Goal: Task Accomplishment & Management: Complete application form

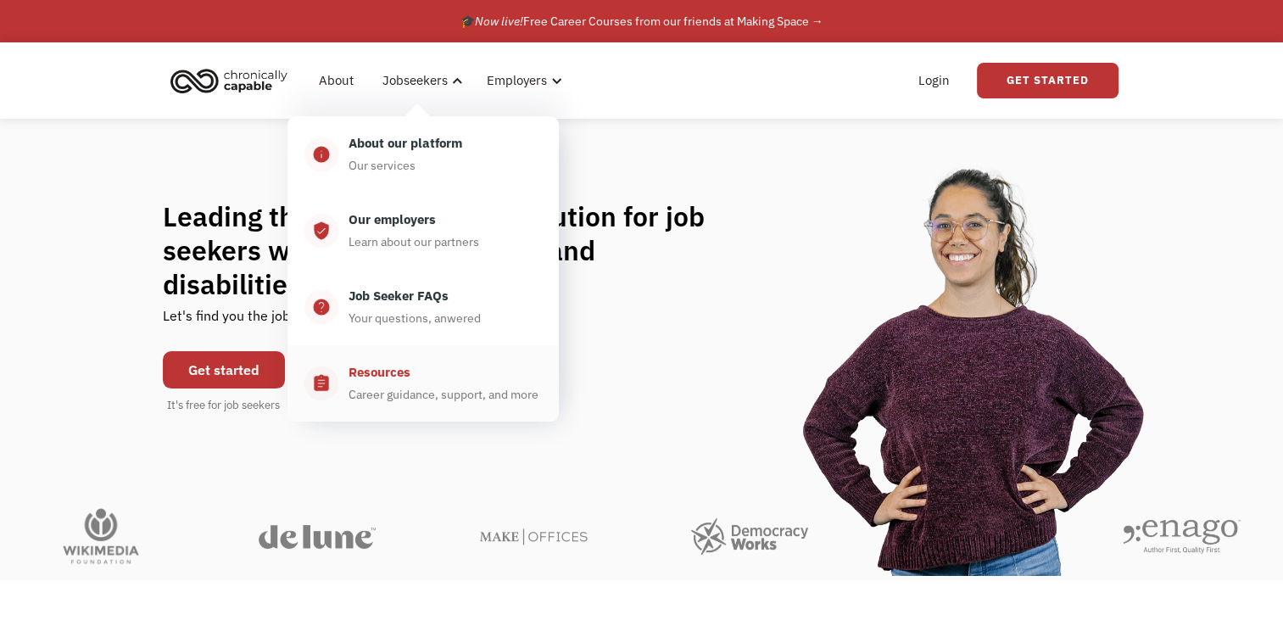
click at [410, 390] on div "Career guidance, support, and more" at bounding box center [443, 394] width 190 height 20
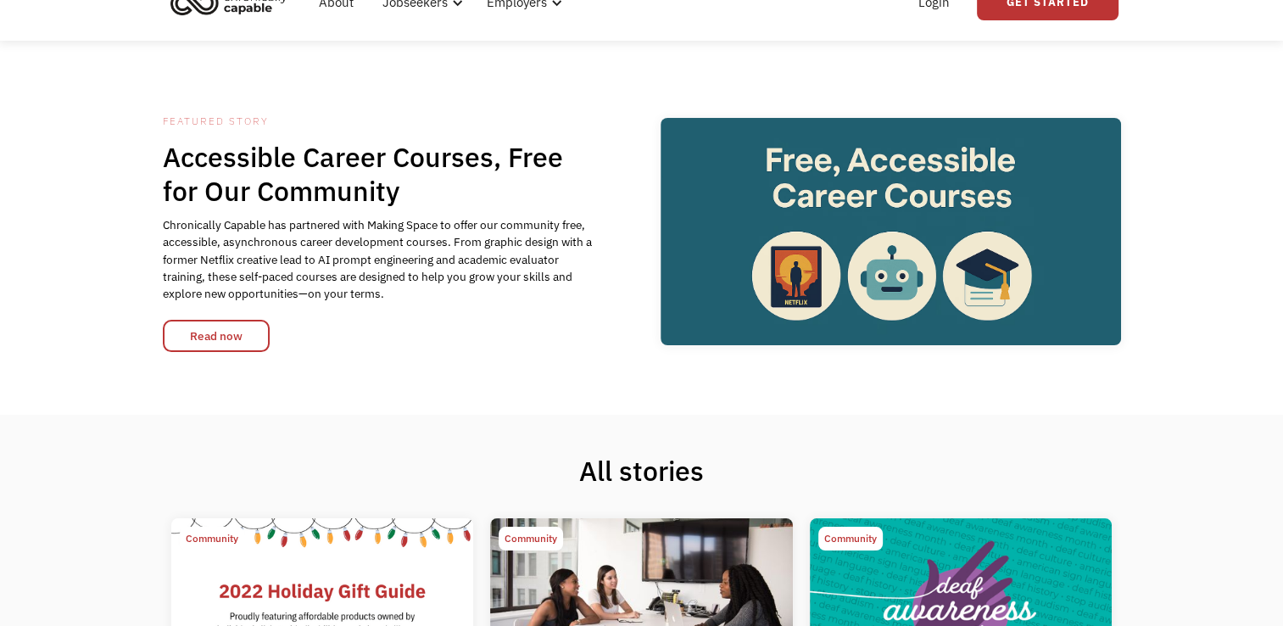
scroll to position [15, 0]
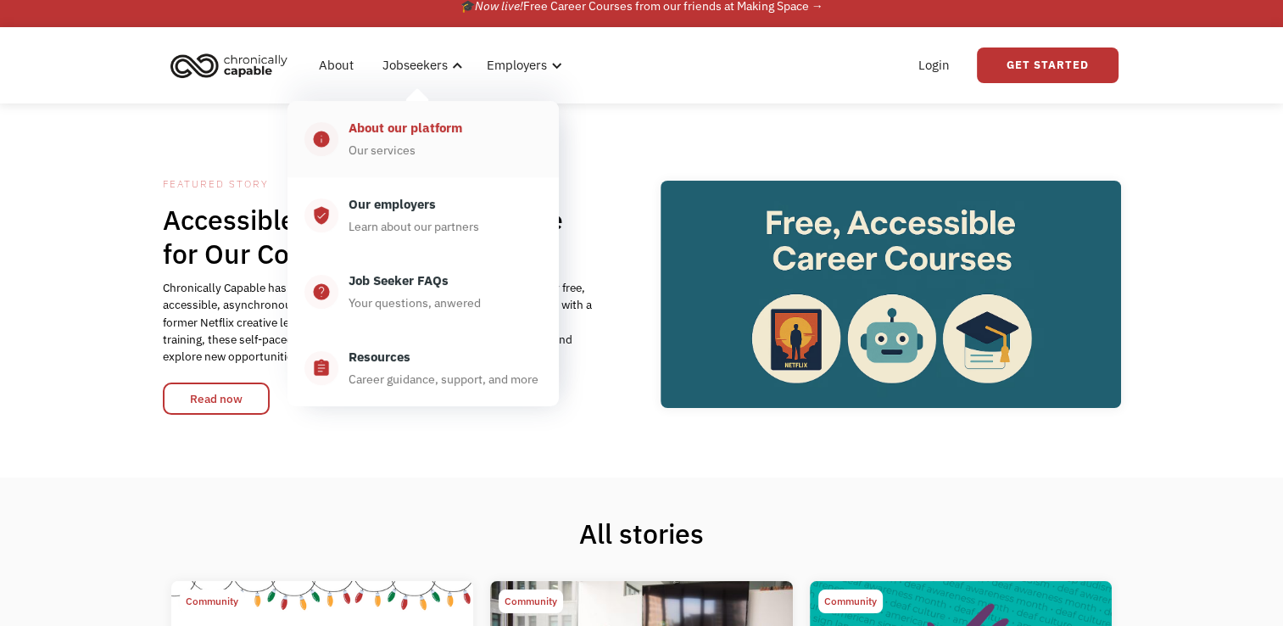
click at [421, 145] on div "About our platform Our services" at bounding box center [439, 139] width 203 height 42
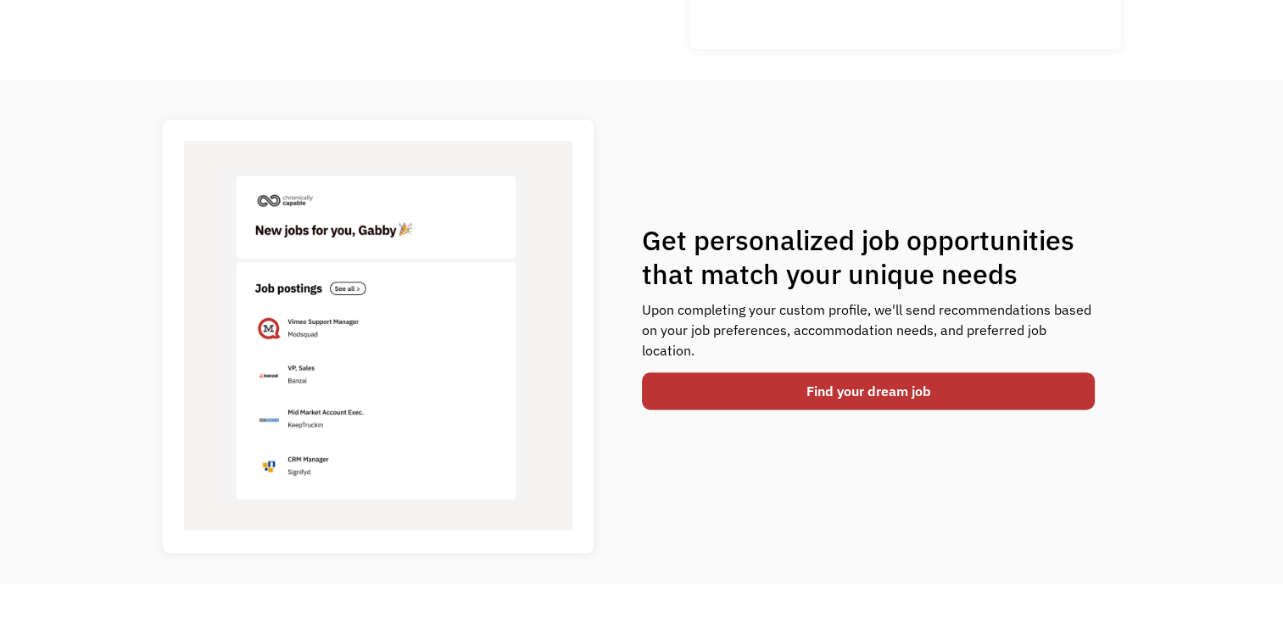
scroll to position [542, 0]
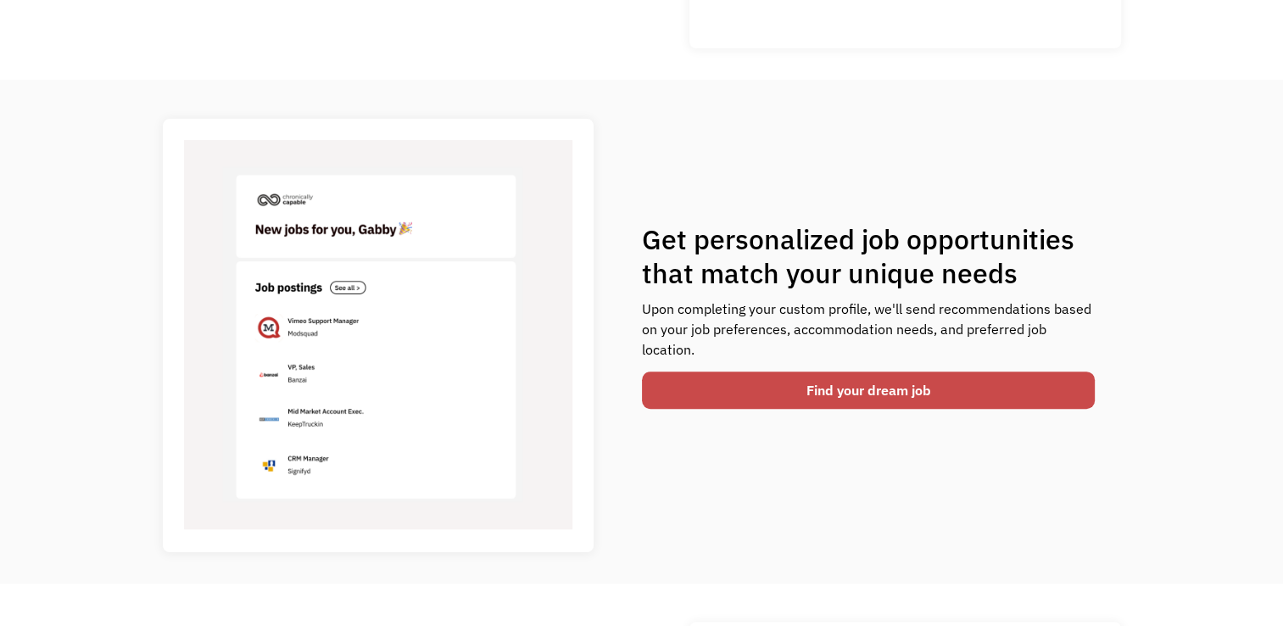
click at [817, 383] on link "Find your dream job" at bounding box center [869, 389] width 454 height 37
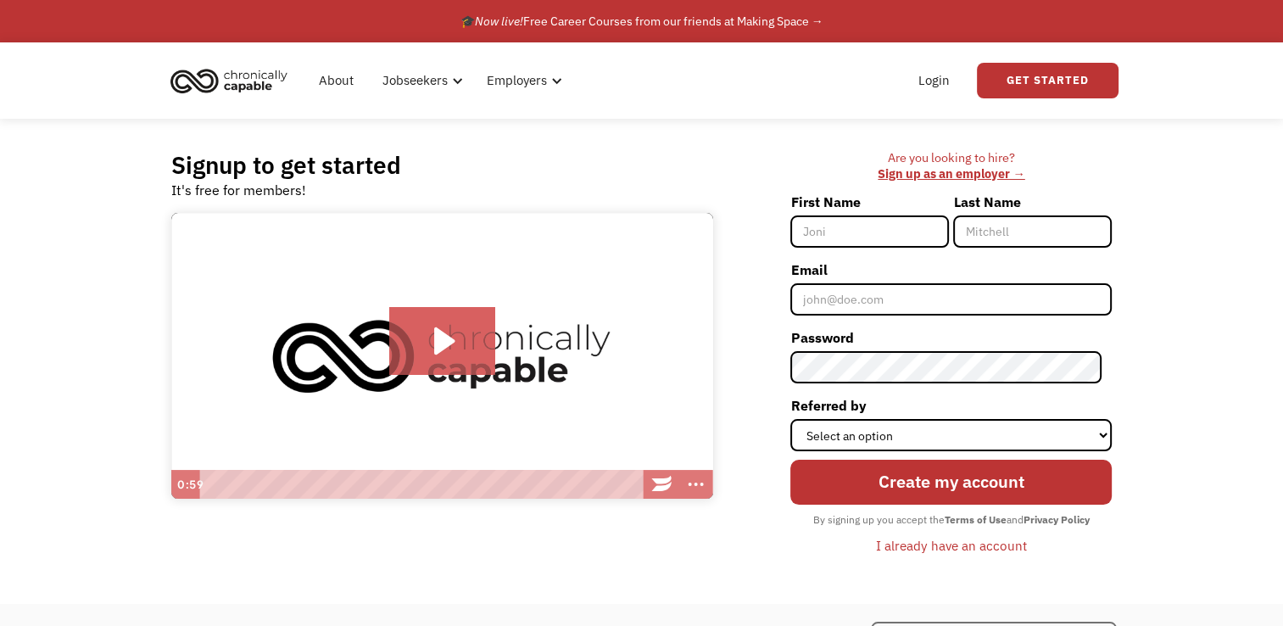
click at [870, 226] on input "First Name" at bounding box center [869, 231] width 159 height 32
type input "Sandeep"
type input "Gupta"
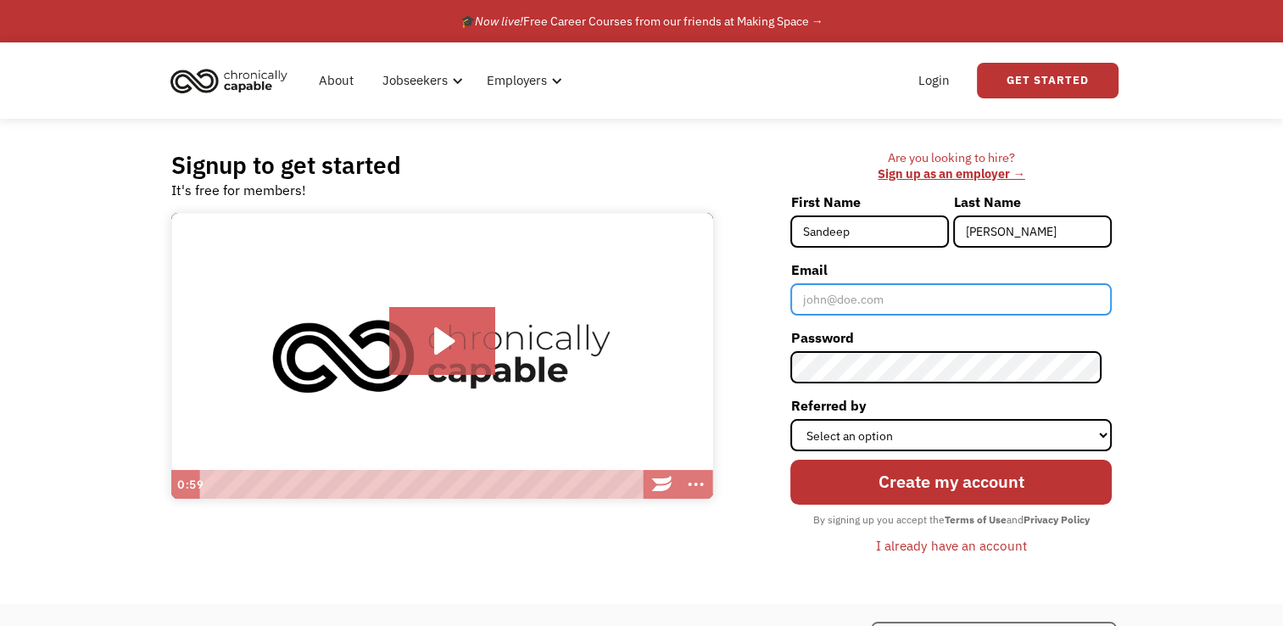
type input "sandeepwa1992@gmail.com"
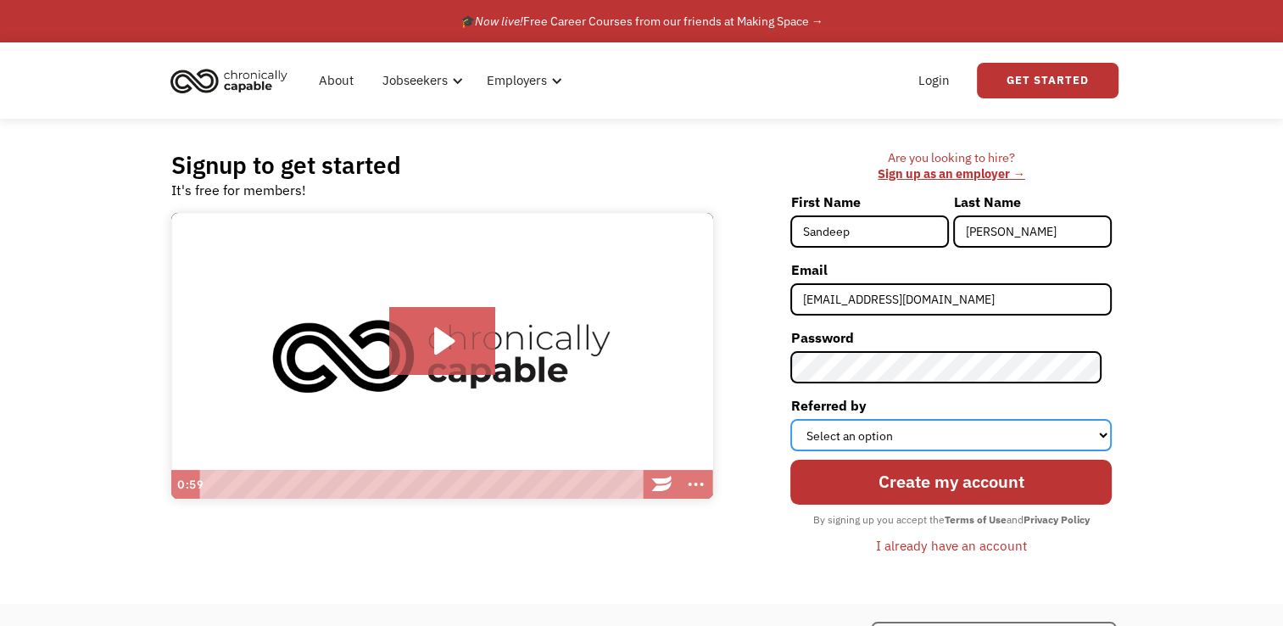
click at [1099, 437] on select "Select an option Instagram Facebook Twitter Search Engine News Article Word of …" at bounding box center [950, 435] width 321 height 32
select select "Search Engine"
click at [800, 419] on select "Select an option Instagram Facebook Twitter Search Engine News Article Word of …" at bounding box center [950, 435] width 321 height 32
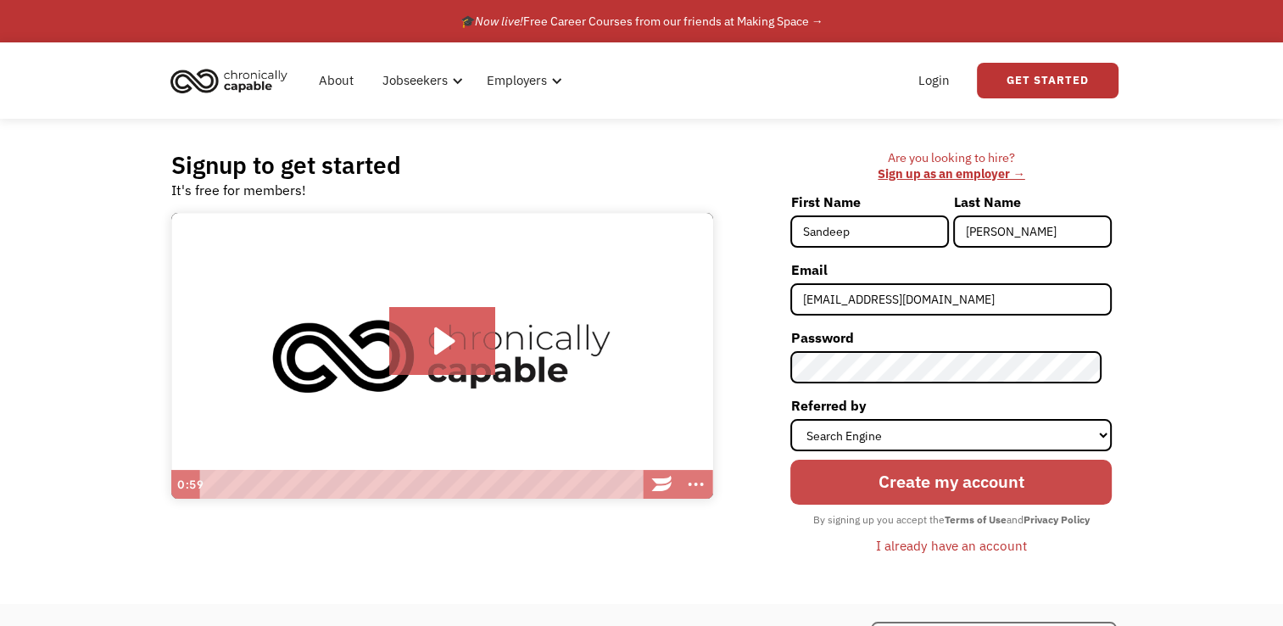
click at [1007, 500] on input "Create my account" at bounding box center [950, 483] width 321 height 46
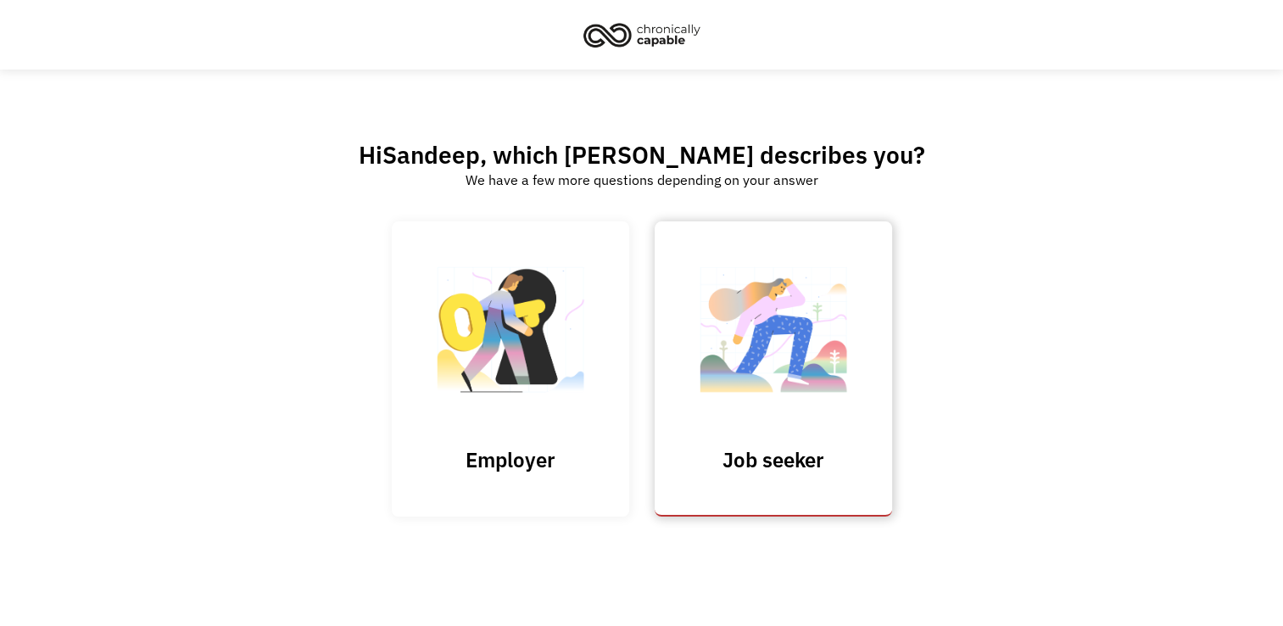
click at [826, 322] on img at bounding box center [773, 337] width 170 height 165
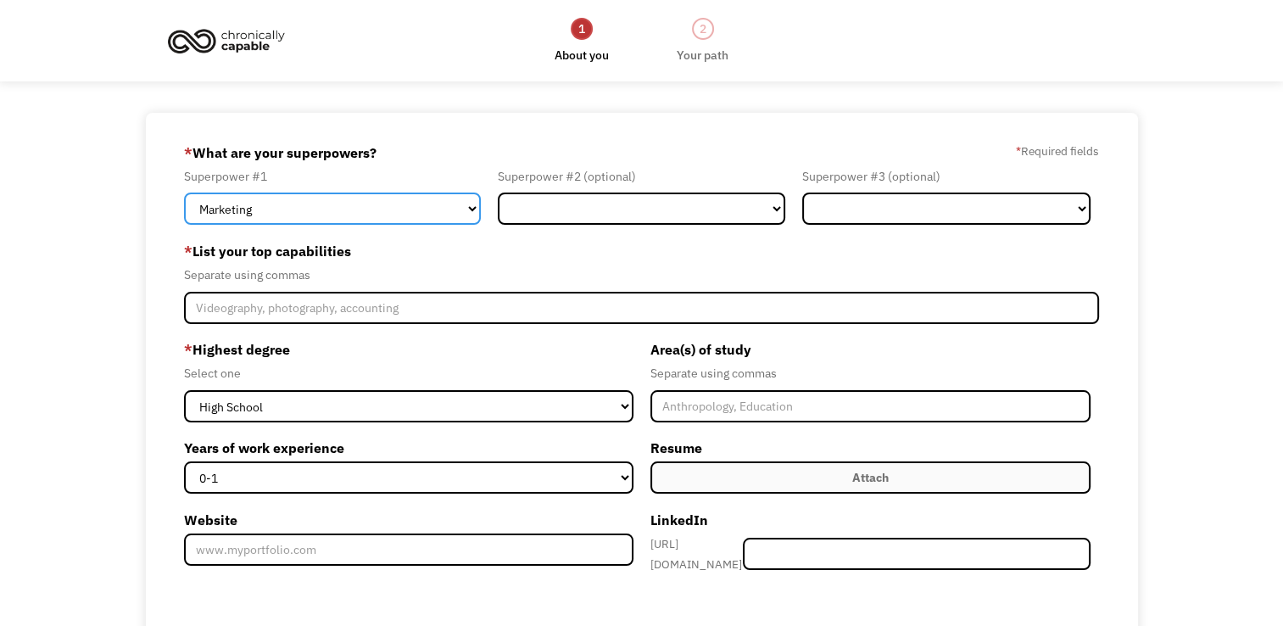
click at [466, 205] on select "Marketing Human Resources Finance Technology Operations Sales Industrial & Manu…" at bounding box center [332, 208] width 297 height 32
select select "Communications & Public Relations"
click at [184, 192] on select "Marketing Human Resources Finance Technology Operations Sales Industrial & Manu…" at bounding box center [332, 208] width 297 height 32
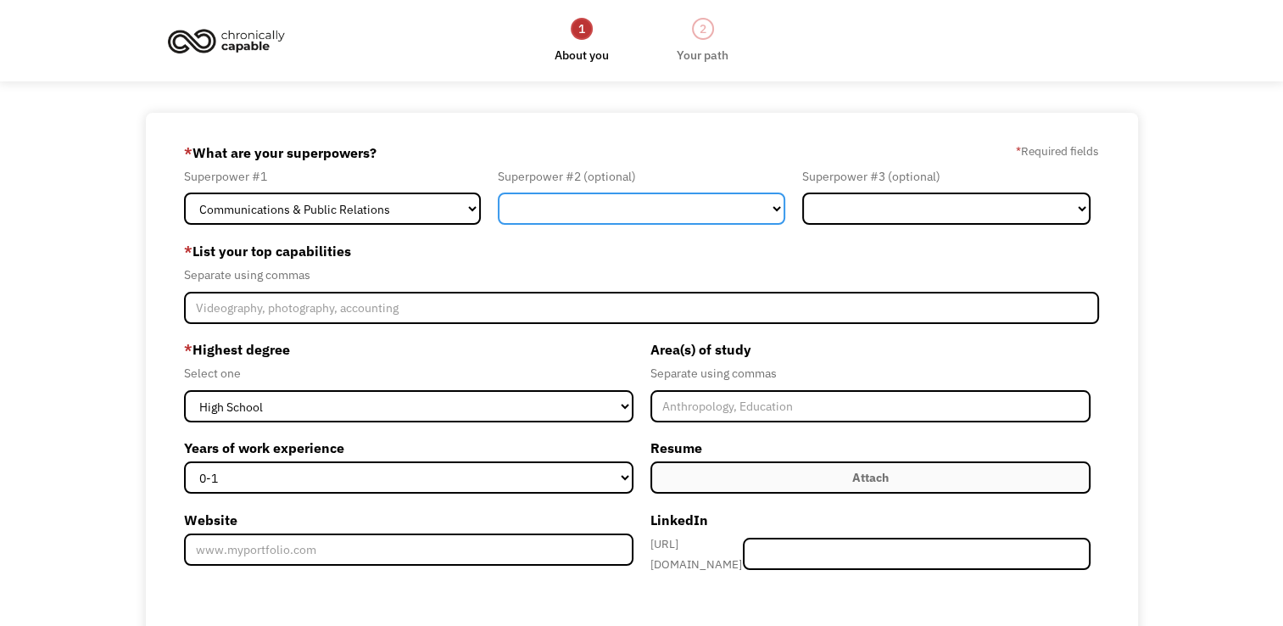
click at [736, 205] on select "Marketing Human Resources Finance Technology Operations Sales Industrial & Manu…" at bounding box center [642, 208] width 288 height 32
select select "Marketing"
click at [498, 192] on select "Marketing Human Resources Finance Technology Operations Sales Industrial & Manu…" at bounding box center [642, 208] width 288 height 32
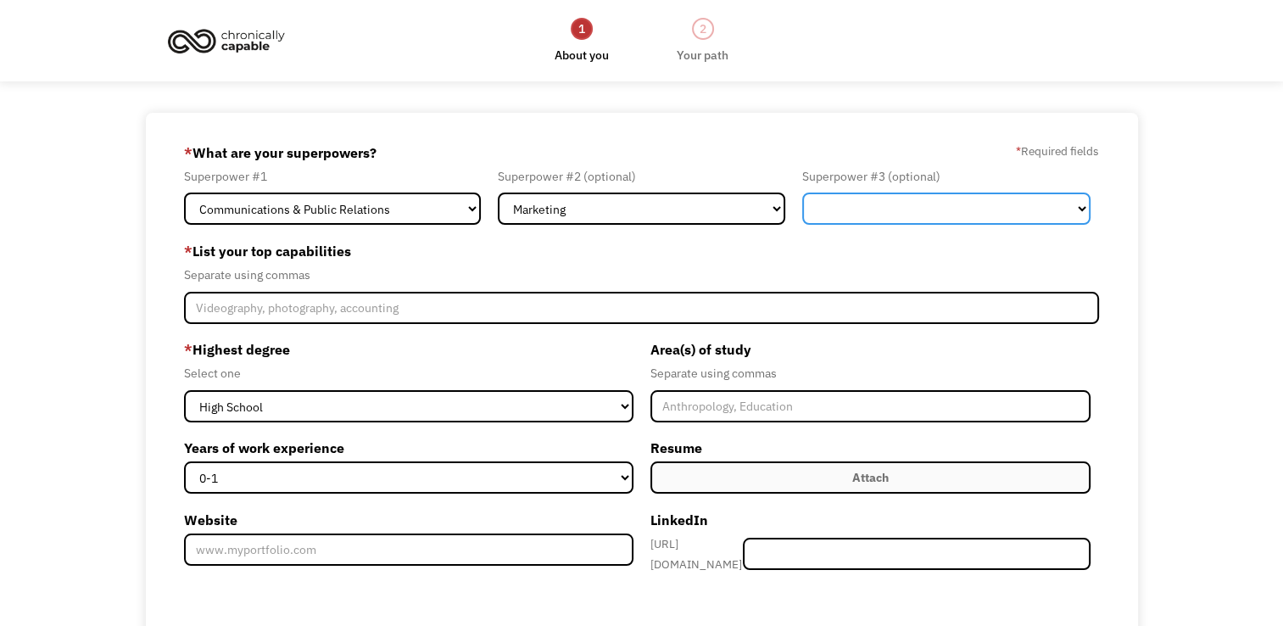
click at [917, 204] on select "Marketing Human Resources Finance Technology Operations Sales Industrial & Manu…" at bounding box center [946, 208] width 288 height 32
select select "Other"
click at [802, 192] on select "Marketing Human Resources Finance Technology Operations Sales Industrial & Manu…" at bounding box center [946, 208] width 288 height 32
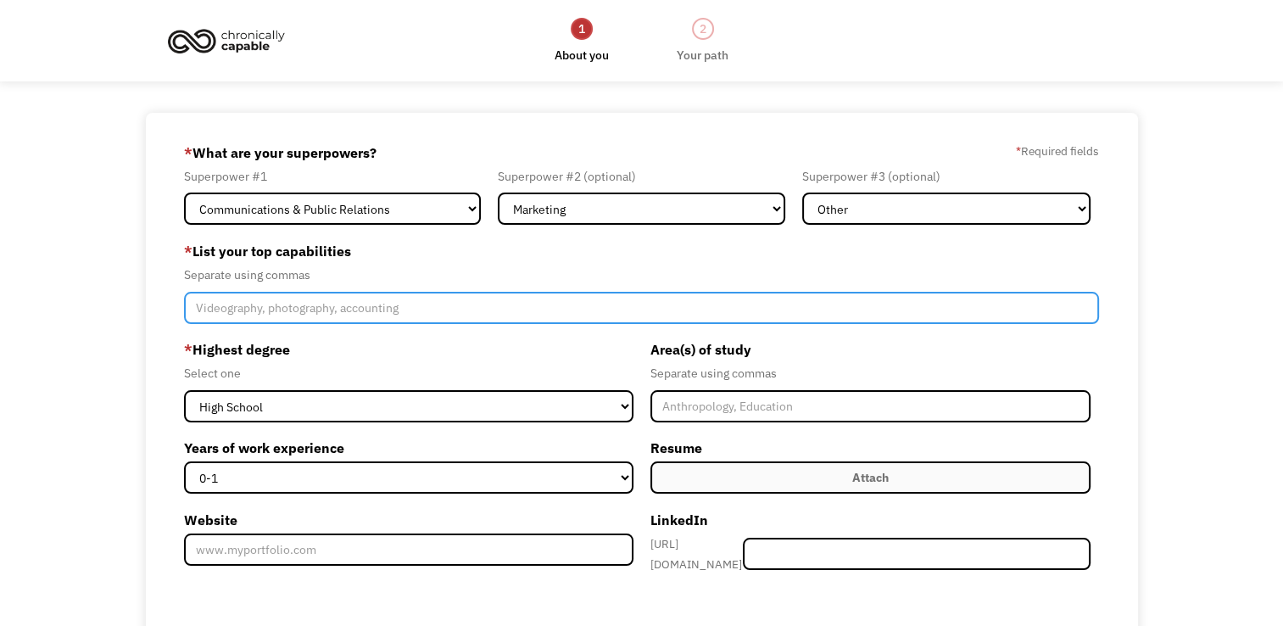
click at [305, 305] on input "Member-Create-Step1" at bounding box center [641, 308] width 915 height 32
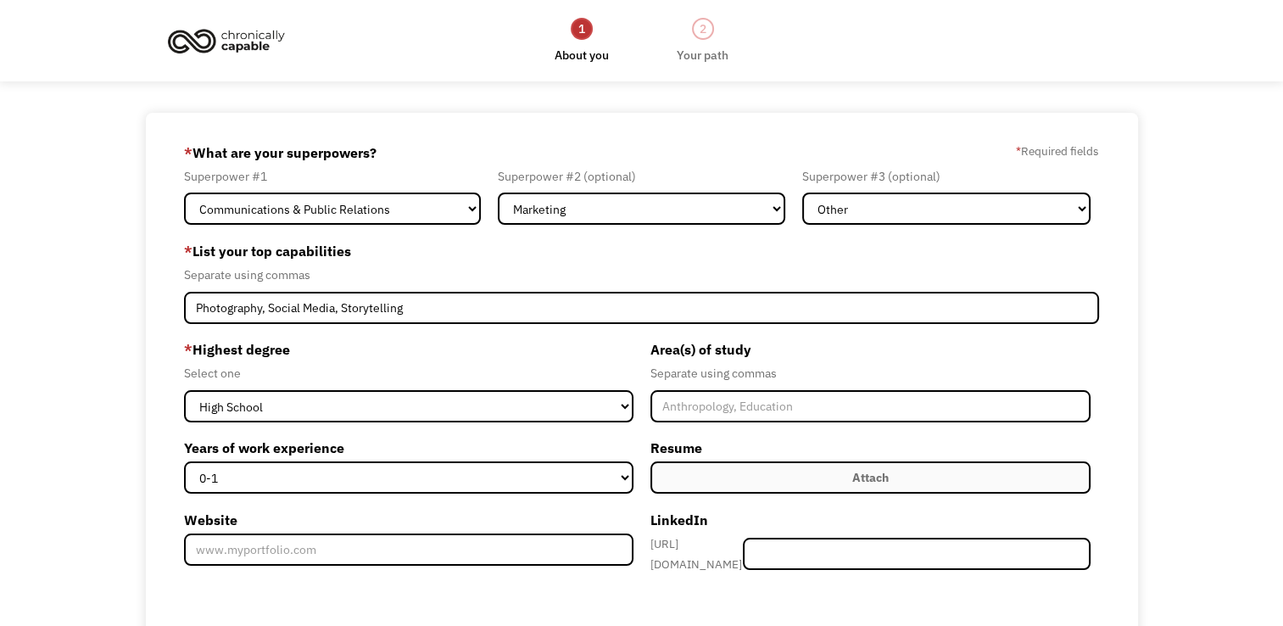
click at [479, 359] on label "* Highest degree" at bounding box center [408, 349] width 449 height 27
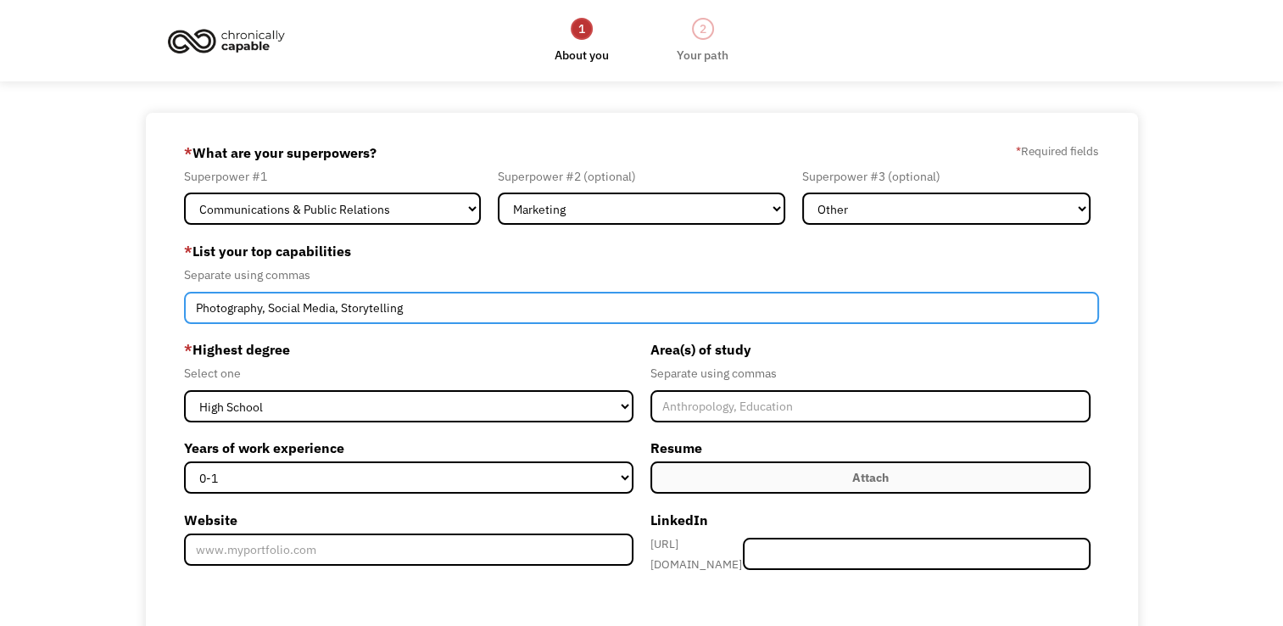
click at [435, 309] on input "Photography, Social Media, Storytelling" at bounding box center [641, 308] width 915 height 32
type input "Photography, Social Media, Storytelling, Ideation"
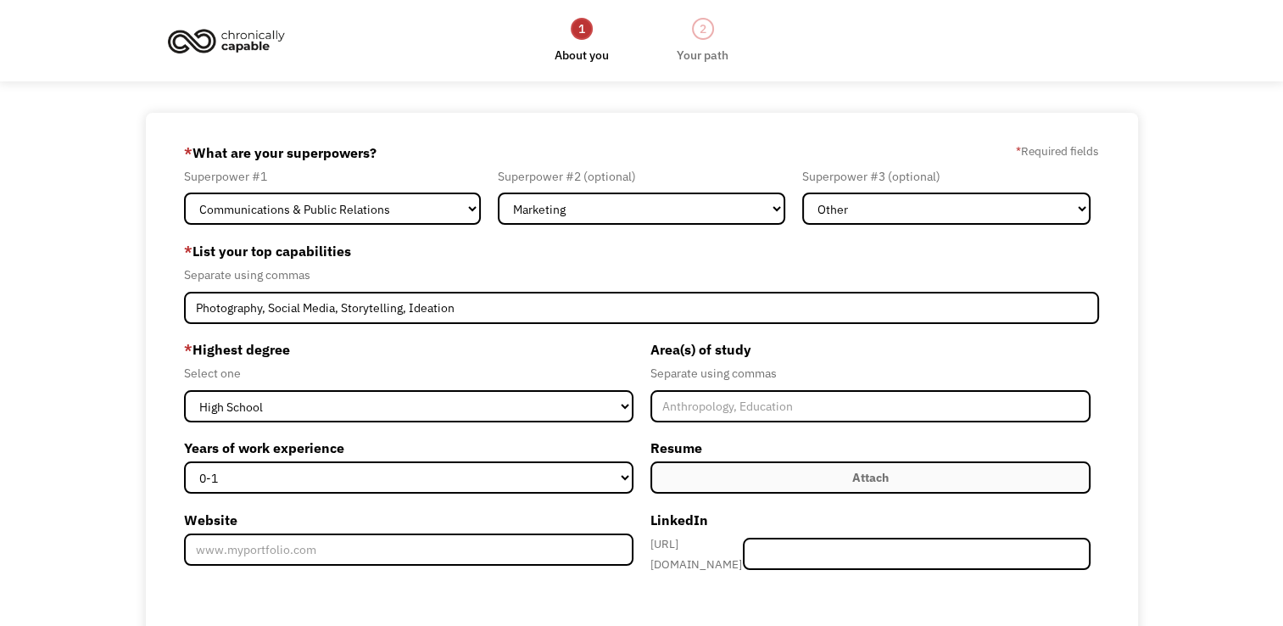
click at [521, 353] on label "* Highest degree" at bounding box center [408, 349] width 449 height 27
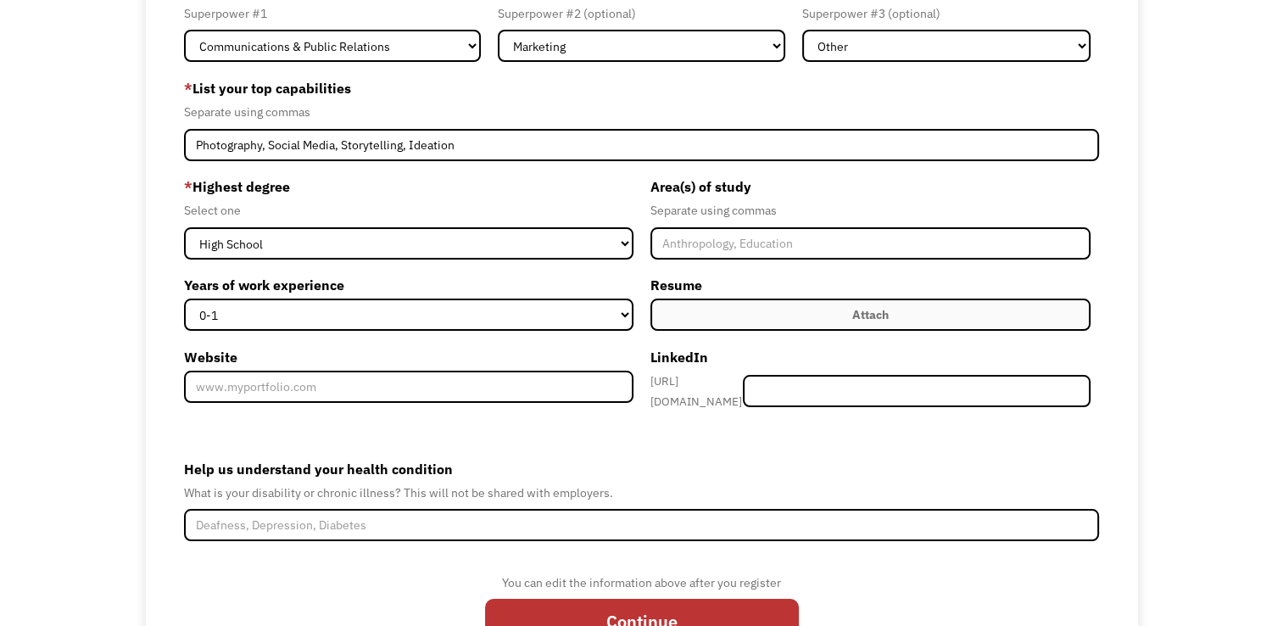
scroll to position [162, 0]
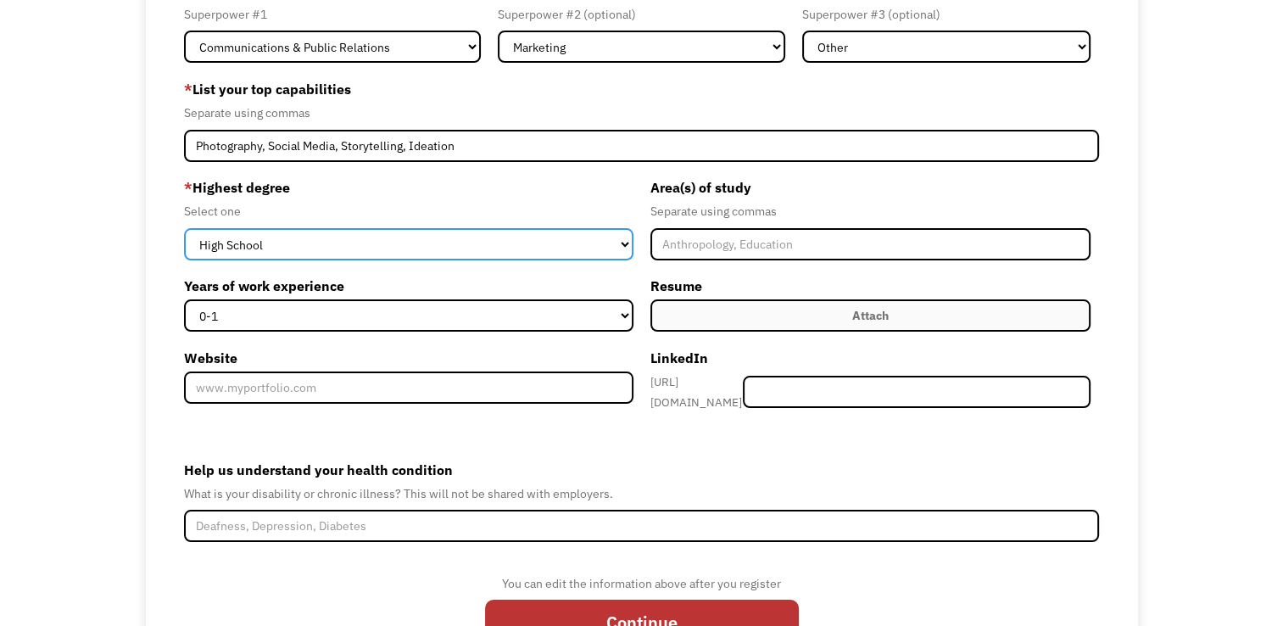
click at [628, 240] on select "High School Associates Bachelors Master's PhD" at bounding box center [408, 244] width 449 height 32
select select "masters"
click at [184, 228] on select "High School Associates Bachelors Master's PhD" at bounding box center [408, 244] width 449 height 32
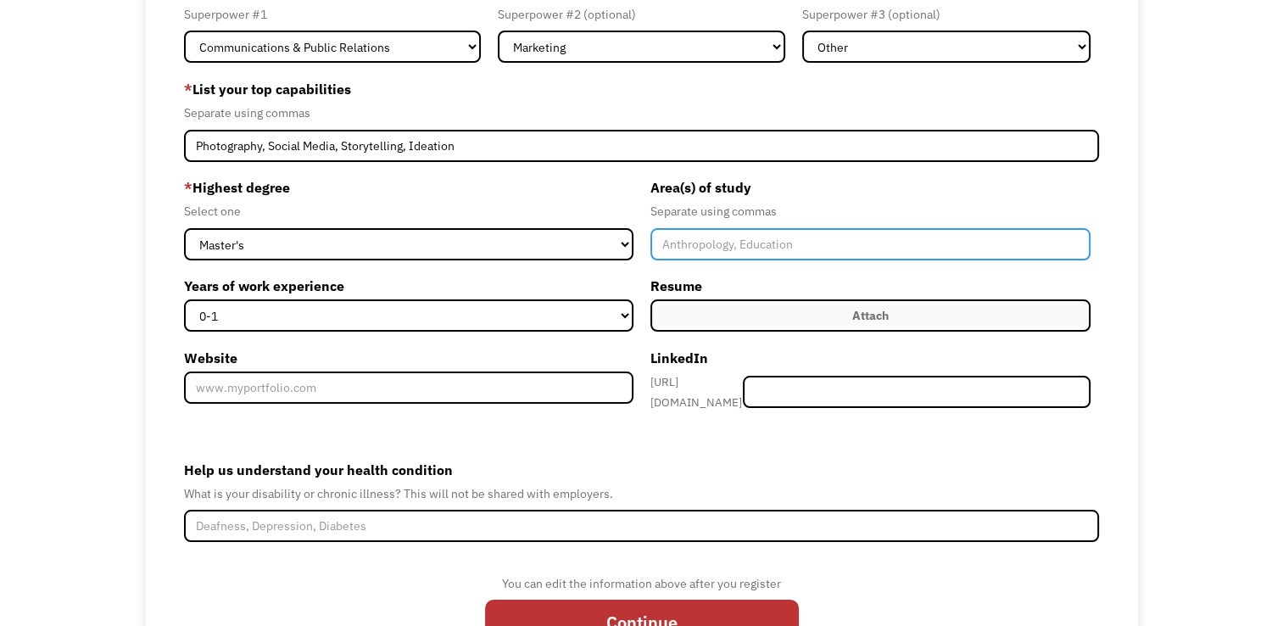
click at [727, 246] on input "Member-Create-Step1" at bounding box center [870, 244] width 441 height 32
type input "Digital Media"
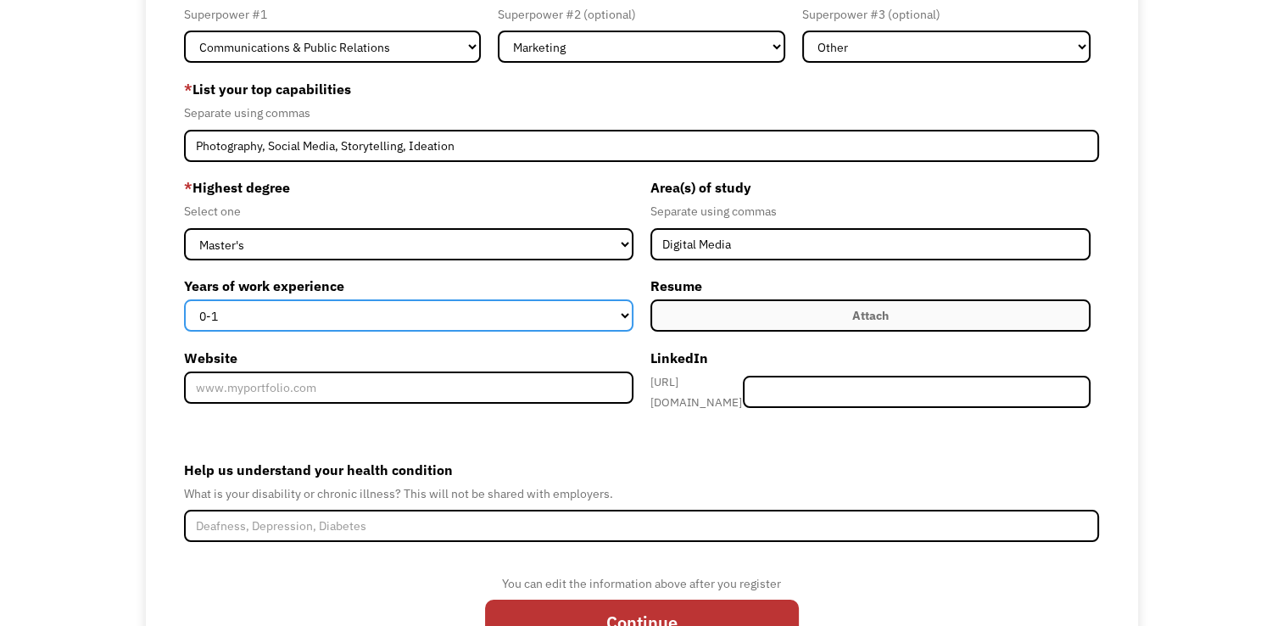
click at [369, 307] on select "0-1 2-4 5-10 11-15 15+" at bounding box center [408, 315] width 449 height 32
select select "2-4"
click at [184, 299] on select "0-1 2-4 5-10 11-15 15+" at bounding box center [408, 315] width 449 height 32
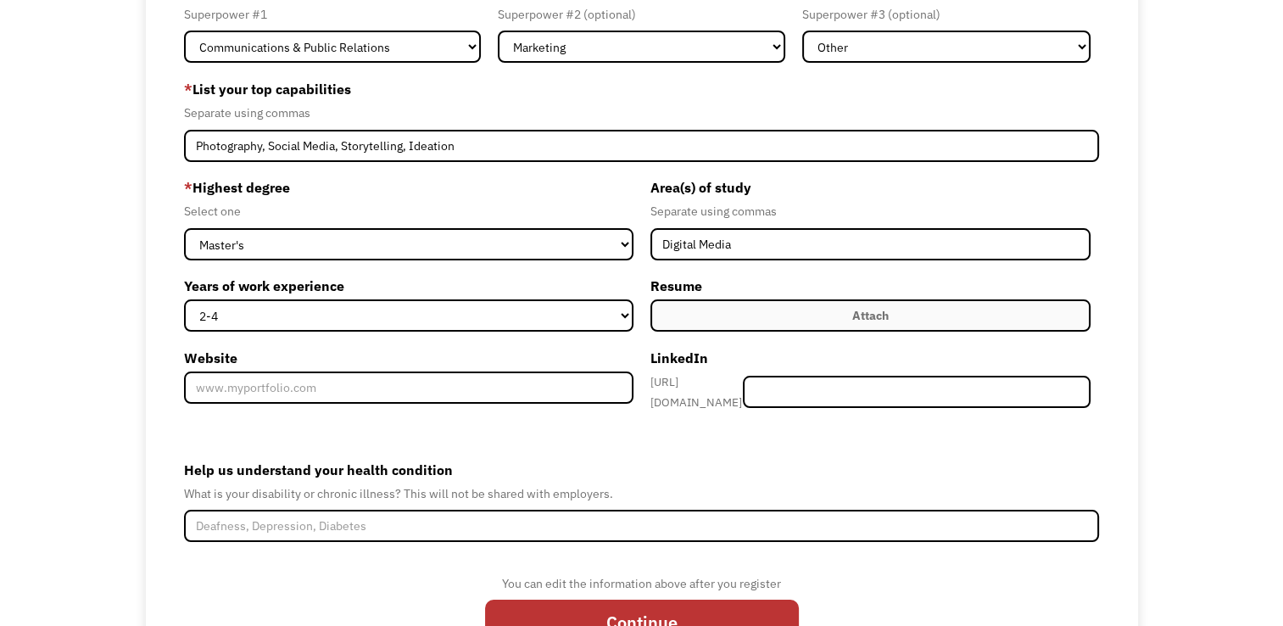
click at [918, 317] on label "Attach" at bounding box center [870, 315] width 441 height 32
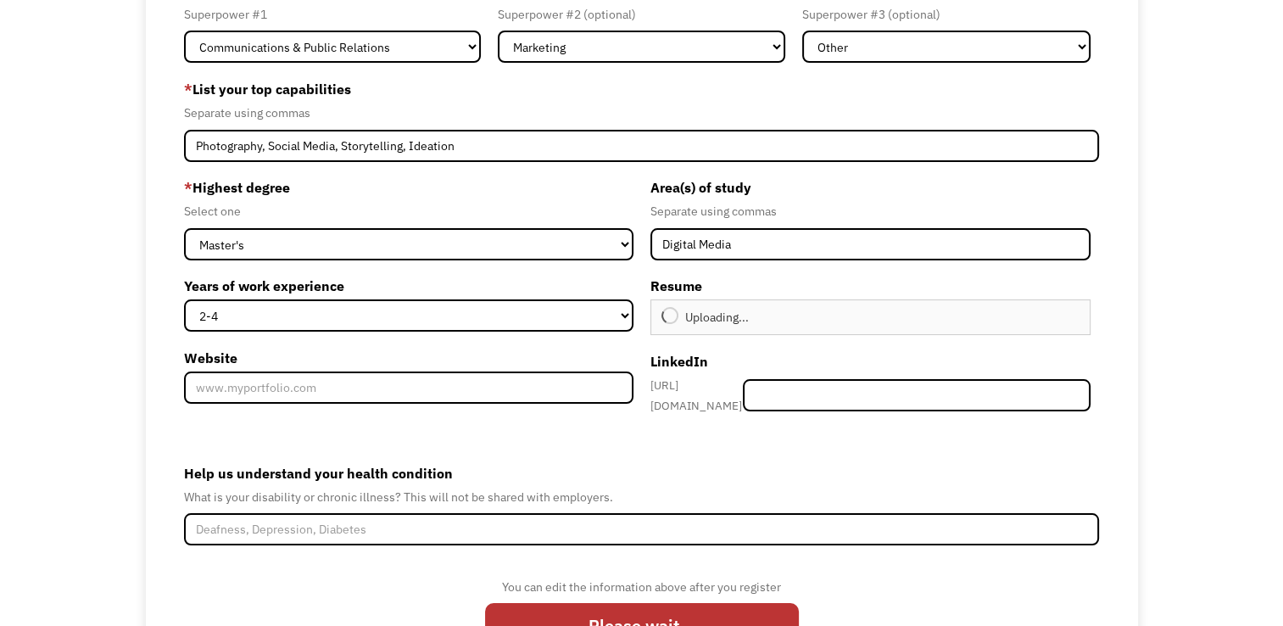
type input "Continue"
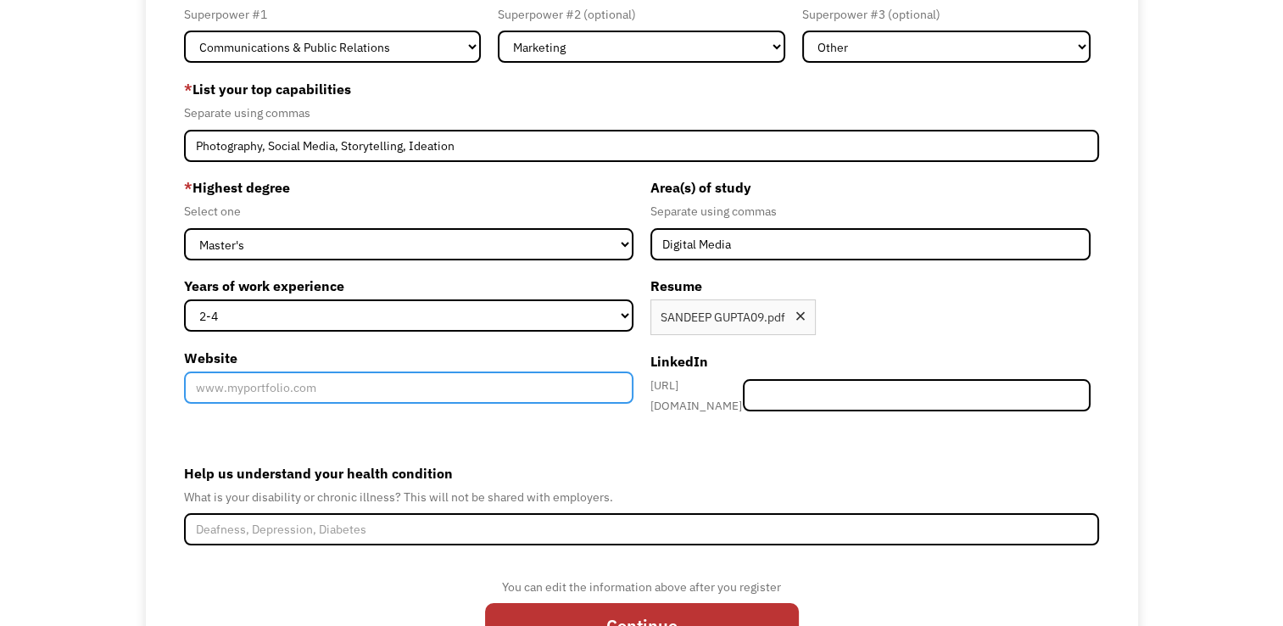
click at [410, 393] on input "Website" at bounding box center [408, 387] width 449 height 32
paste input "[URL][DOMAIN_NAME]"
type input "[URL][DOMAIN_NAME]"
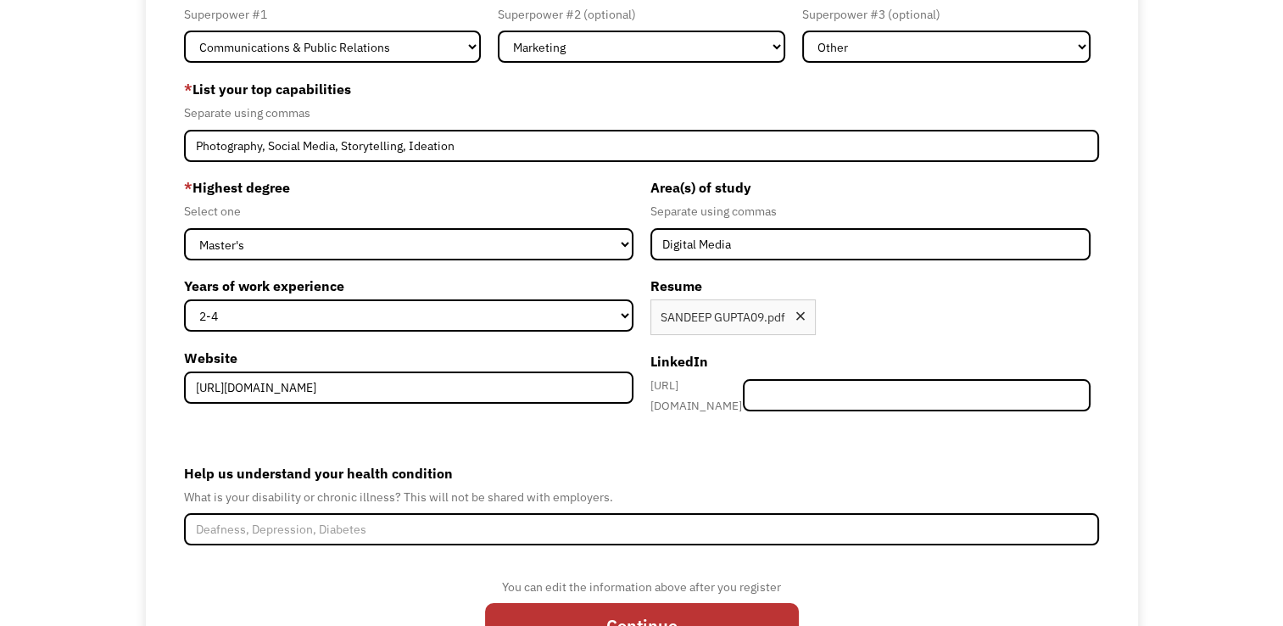
click at [912, 304] on div "Attach Uploading... SANDEEP GUPTA09.pdf Upload failed. Max size for files is 10…" at bounding box center [870, 317] width 441 height 36
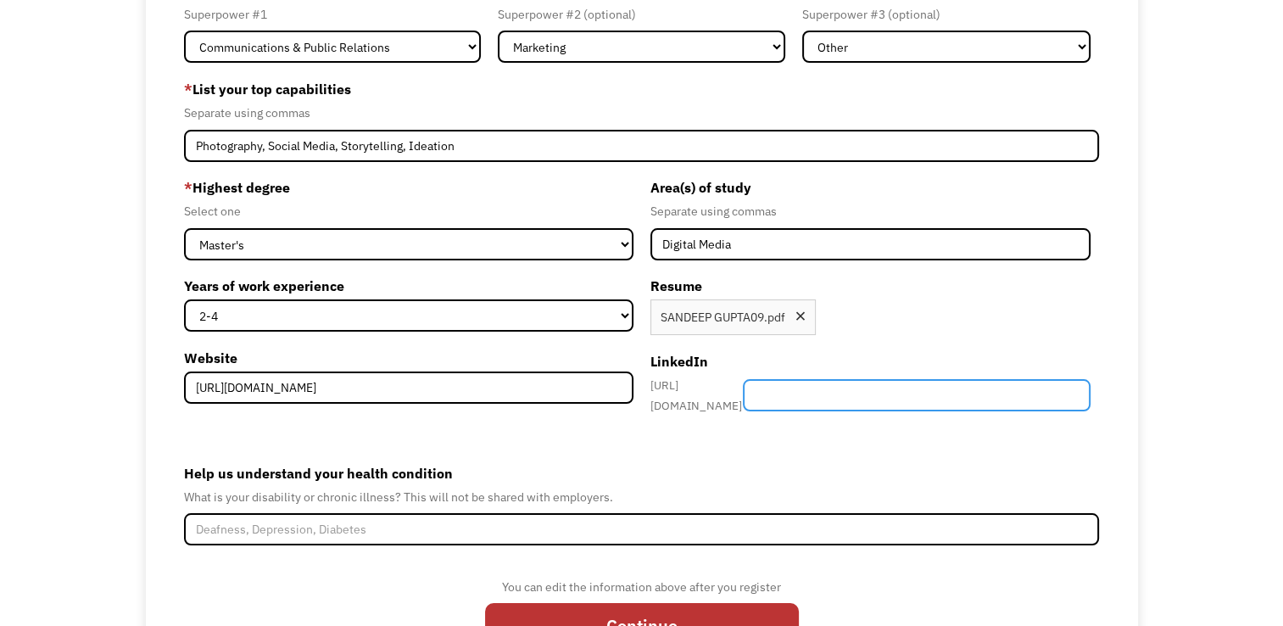
click at [864, 385] on input "Member-Create-Step1" at bounding box center [917, 395] width 348 height 32
paste input "[URL][DOMAIN_NAME]"
type input "[URL][DOMAIN_NAME]"
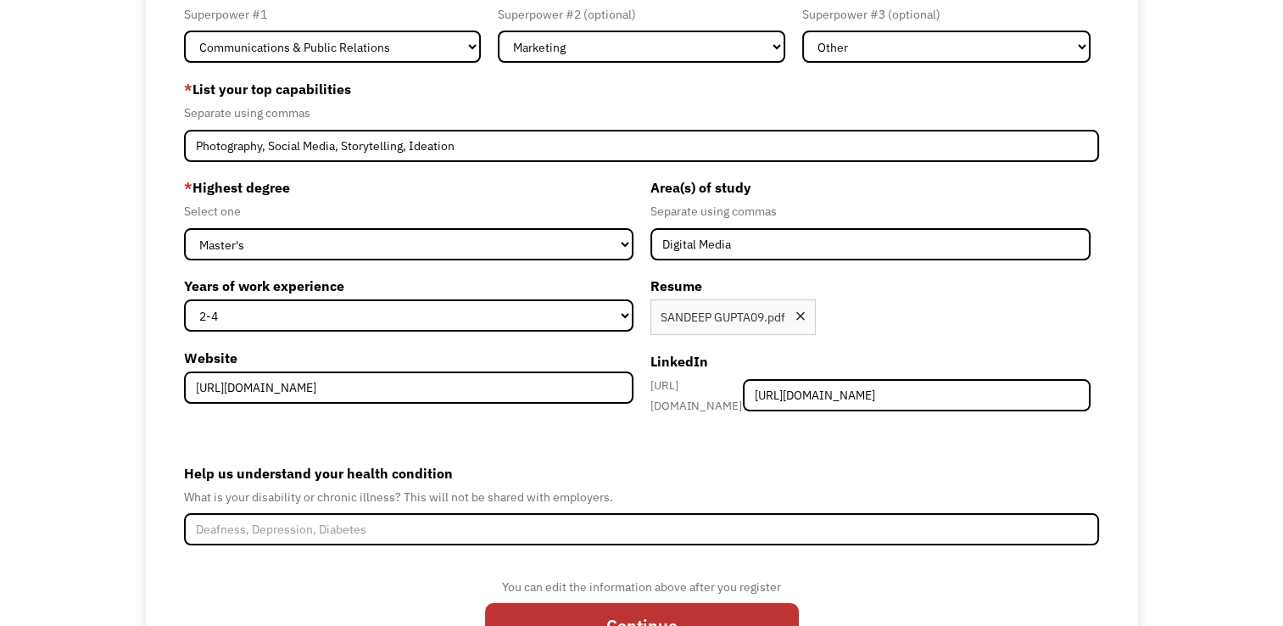
click at [1012, 487] on div "What is your disability or chronic illness? This will not be shared with employ…" at bounding box center [641, 497] width 915 height 20
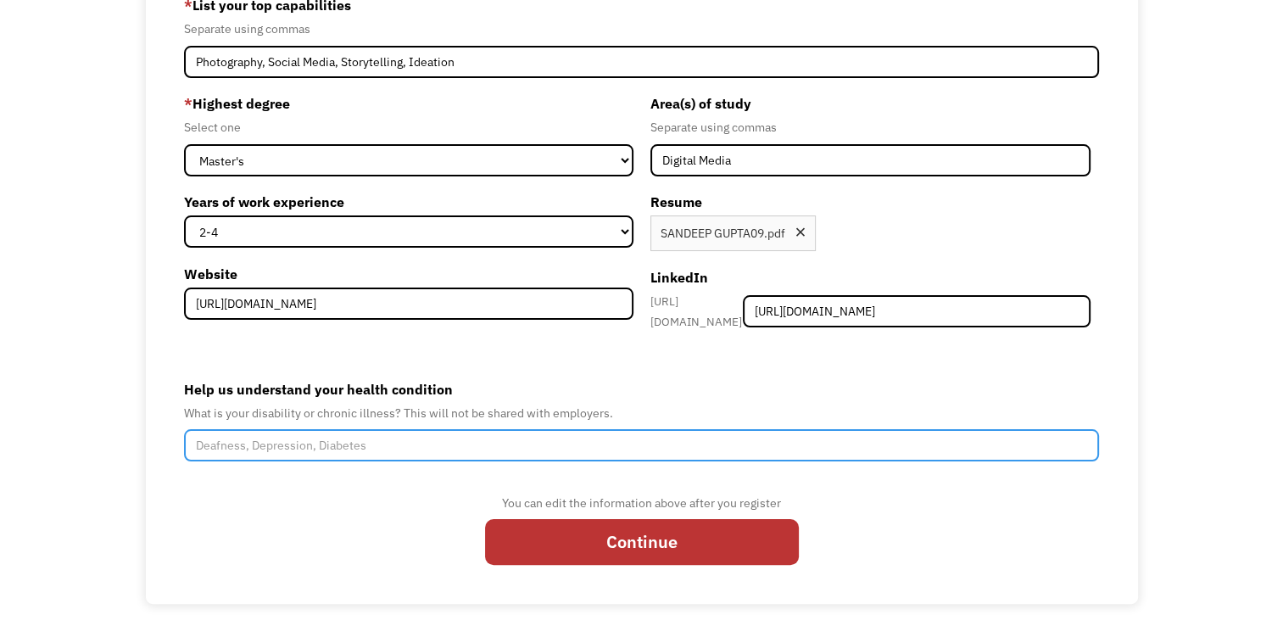
click at [393, 434] on input "Help us understand your health condition" at bounding box center [641, 445] width 915 height 32
paste input "[MEDICAL_DATA]"
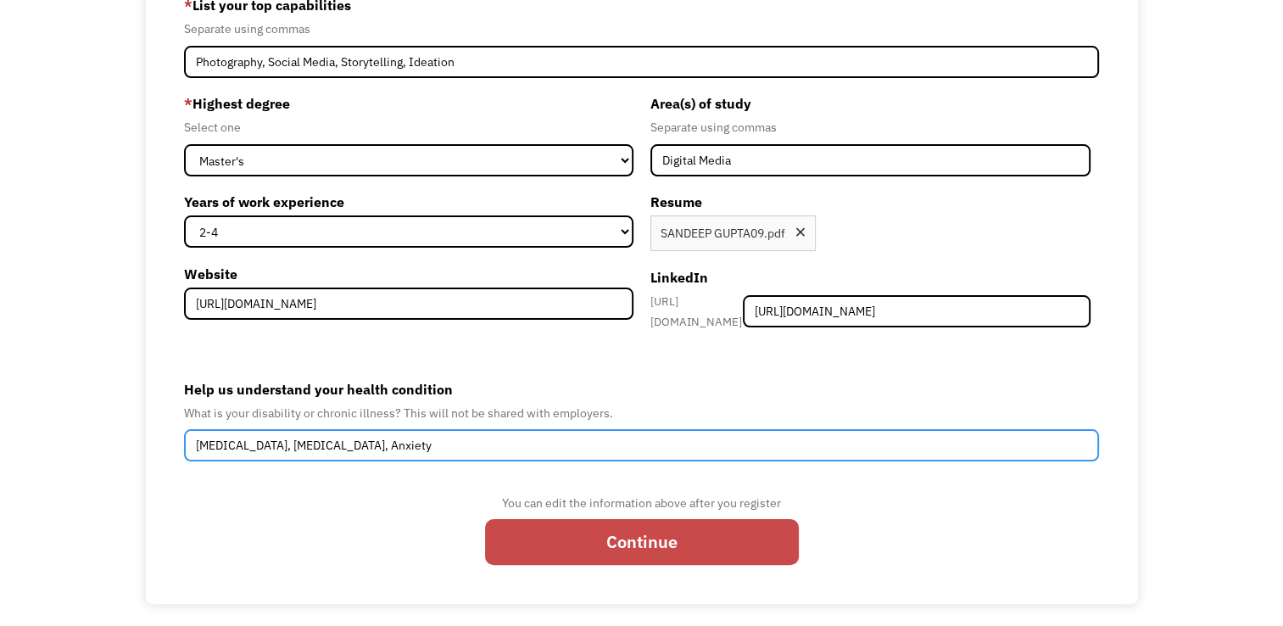
type input "[MEDICAL_DATA], [MEDICAL_DATA], Anxiety"
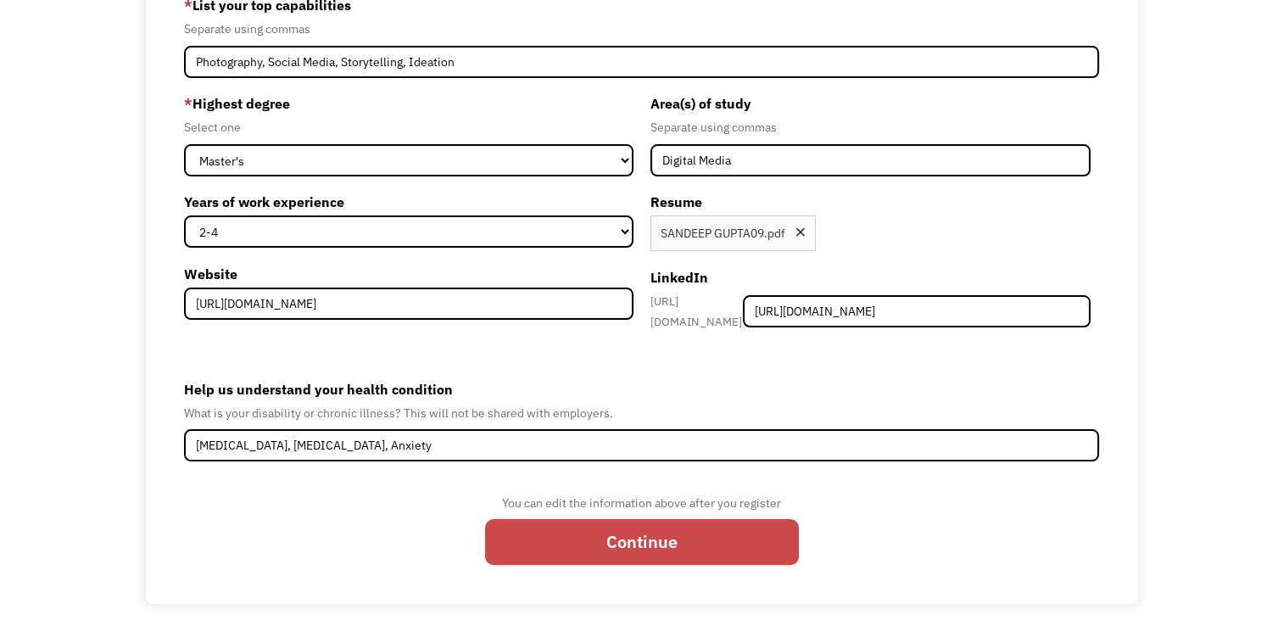
click at [668, 537] on input "Continue" at bounding box center [642, 542] width 314 height 46
type input "Please wait..."
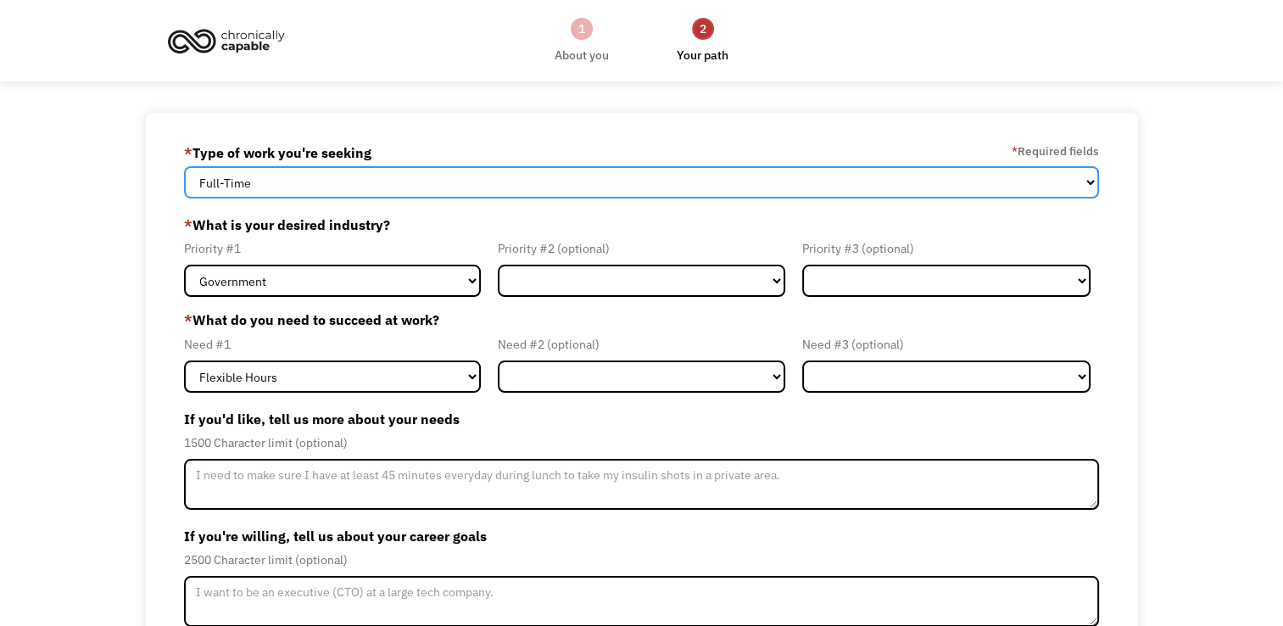
click at [1057, 191] on select "Full-Time Part-Time Both Full-Time and Part-Time" at bounding box center [641, 182] width 915 height 32
click at [184, 166] on select "Full-Time Part-Time Both Full-Time and Part-Time" at bounding box center [641, 182] width 915 height 32
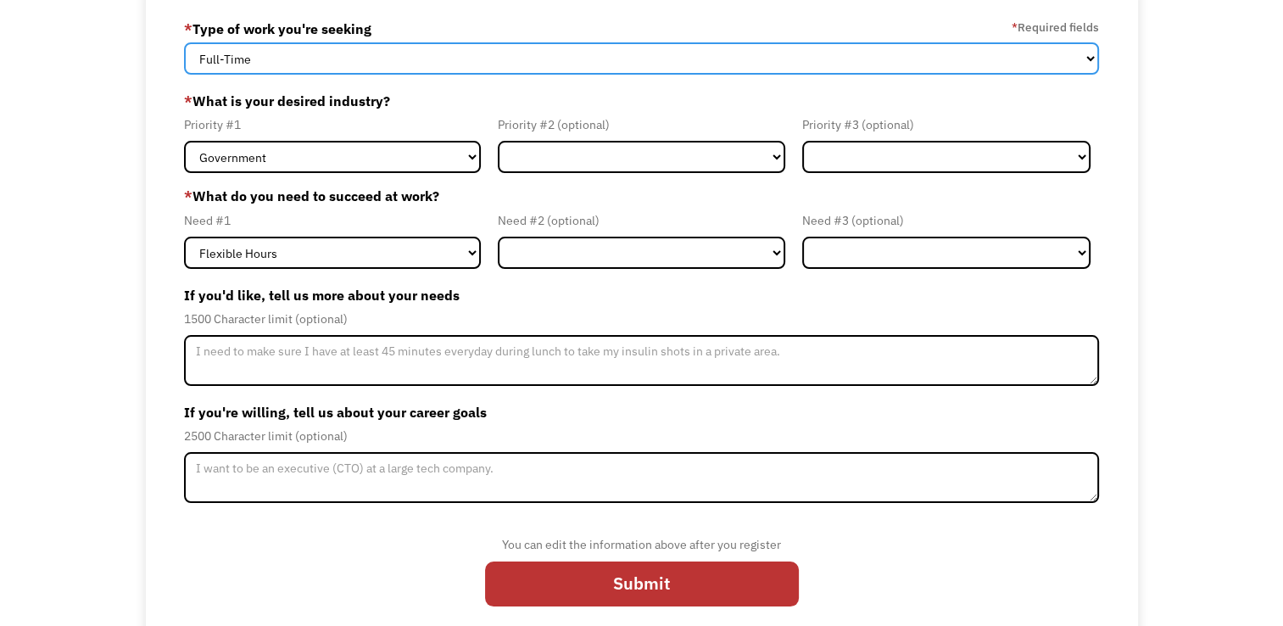
scroll to position [125, 0]
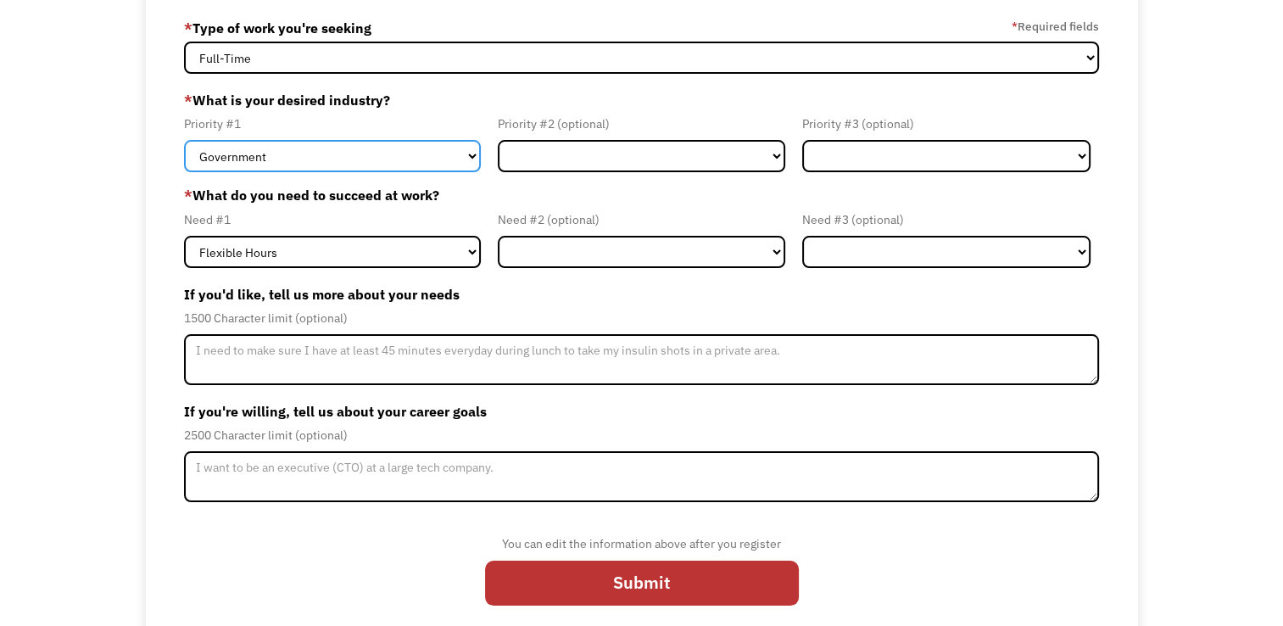
click at [475, 153] on select "Government Finance & Insurance Health & Social Care Tech & Engineering Creative…" at bounding box center [332, 156] width 297 height 32
select select "Creative & Design"
click at [184, 140] on select "Government Finance & Insurance Health & Social Care Tech & Engineering Creative…" at bounding box center [332, 156] width 297 height 32
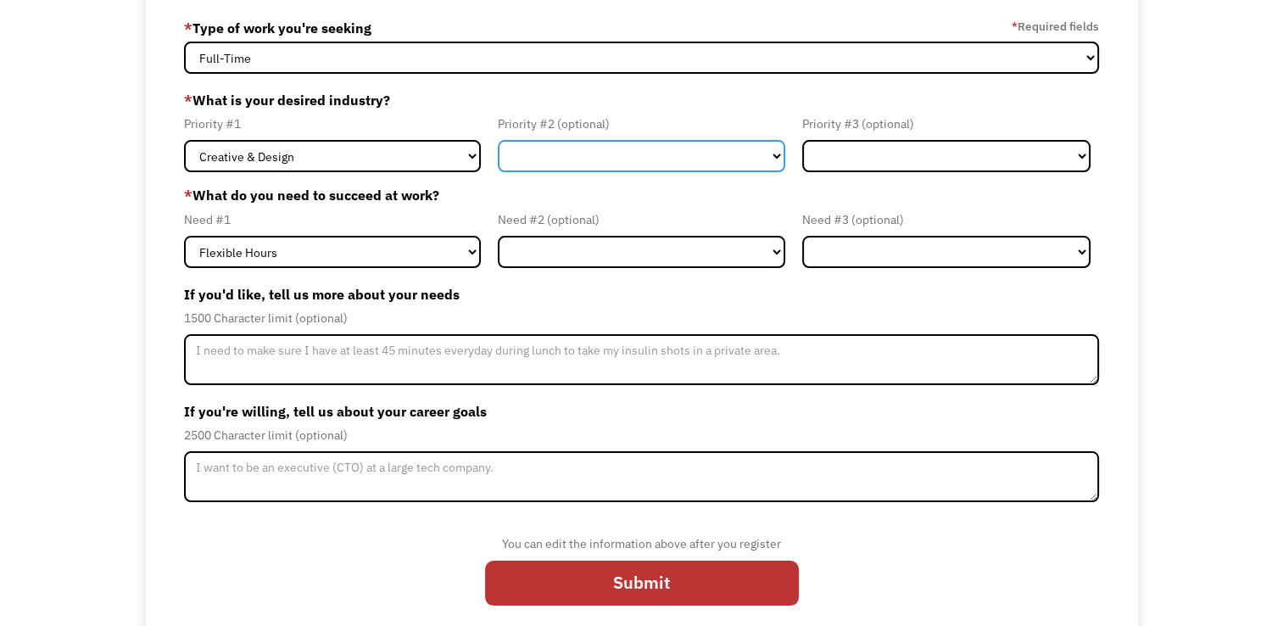
click at [753, 158] on select "Government Finance & Insurance Health & Social Care Tech & Engineering Creative…" at bounding box center [642, 156] width 288 height 32
click at [498, 140] on select "Government Finance & Insurance Health & Social Care Tech & Engineering Creative…" at bounding box center [642, 156] width 288 height 32
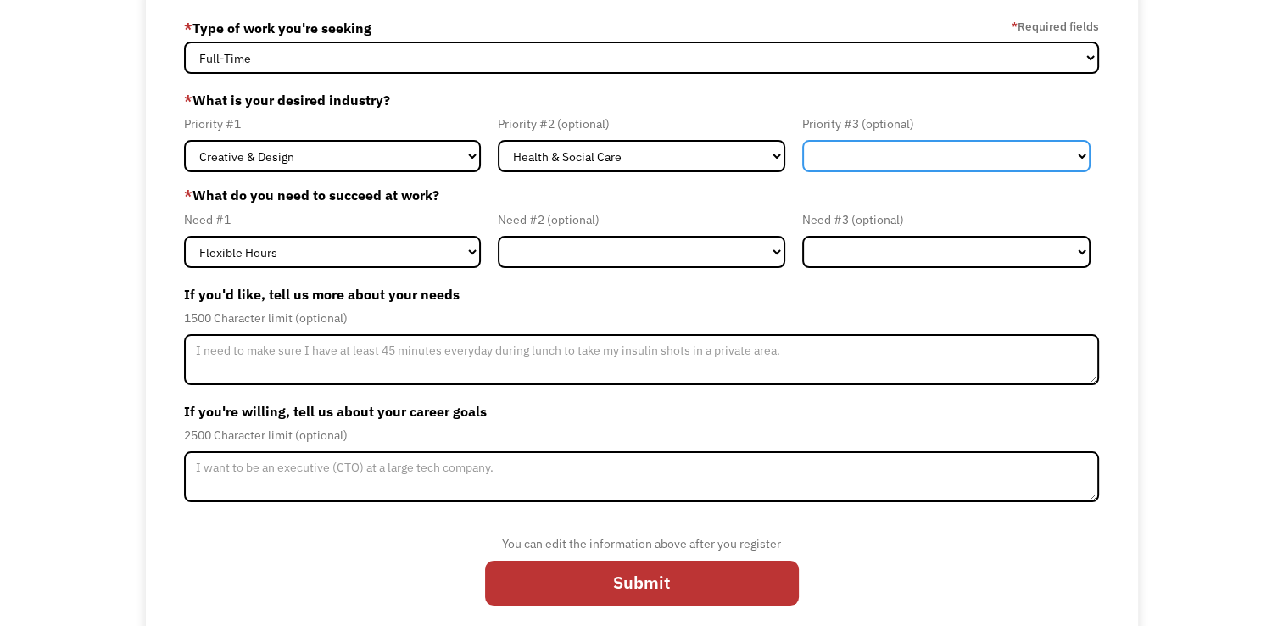
click at [994, 162] on select "Government Finance & Insurance Health & Social Care Tech & Engineering Creative…" at bounding box center [946, 156] width 288 height 32
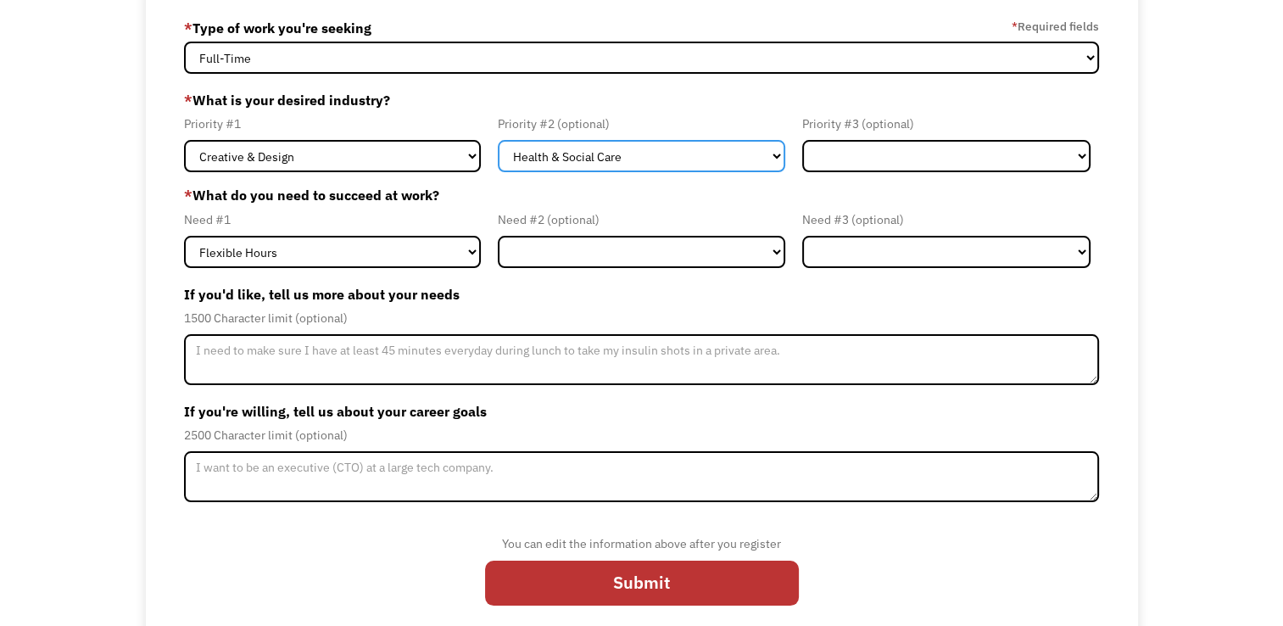
click at [777, 150] on select "Government Finance & Insurance Health & Social Care Tech & Engineering Creative…" at bounding box center [642, 156] width 288 height 32
select select "Government"
click at [498, 140] on select "Government Finance & Insurance Health & Social Care Tech & Engineering Creative…" at bounding box center [642, 156] width 288 height 32
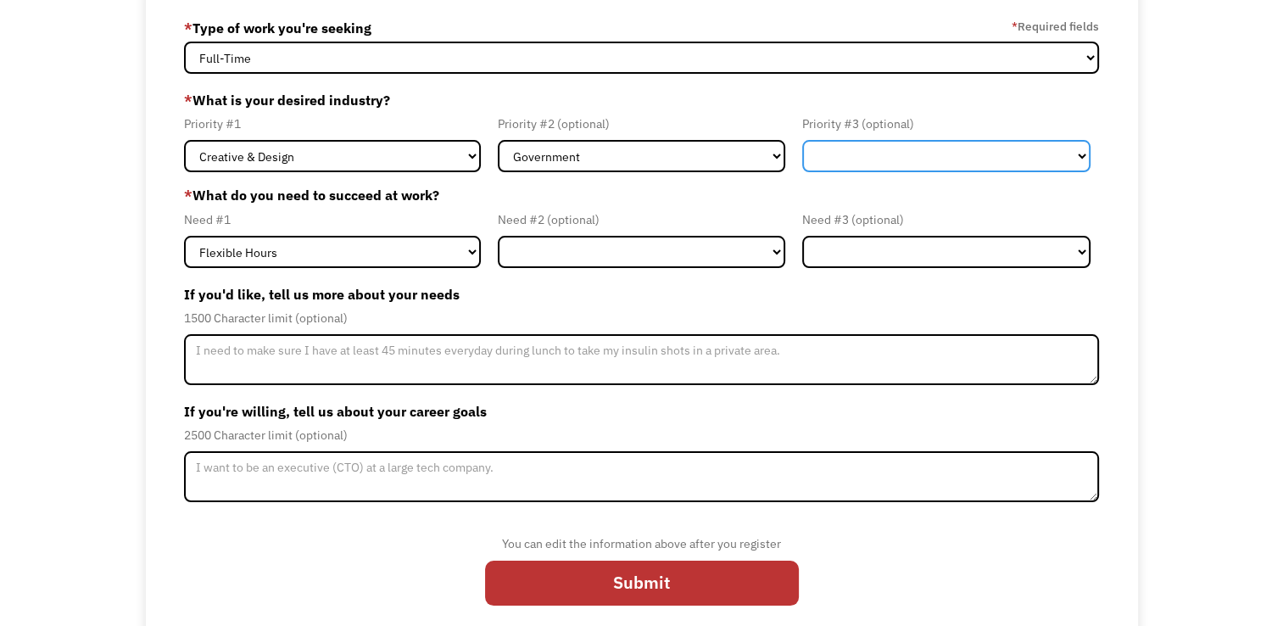
click at [936, 168] on select "Government Finance & Insurance Health & Social Care Tech & Engineering Creative…" at bounding box center [946, 156] width 288 height 32
select select "Health & Social Care"
click at [802, 140] on select "Government Finance & Insurance Health & Social Care Tech & Engineering Creative…" at bounding box center [946, 156] width 288 height 32
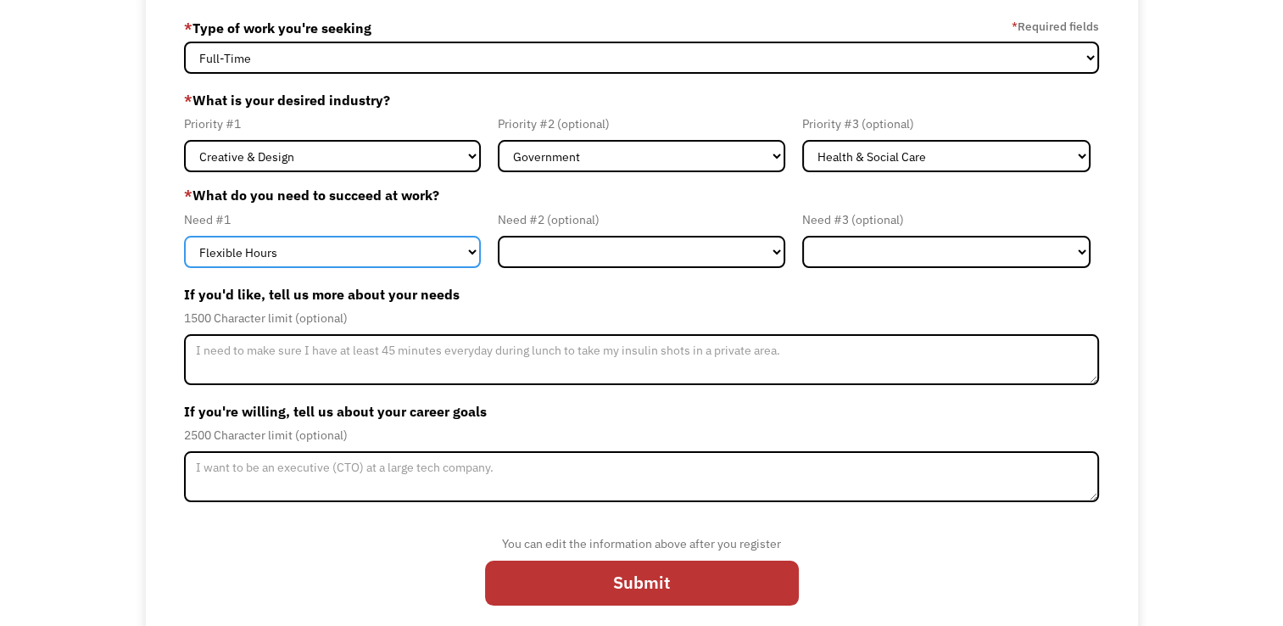
click at [471, 253] on select "Flexible Hours Remote Work Service Animal On-site Accommodations Visual Support…" at bounding box center [332, 252] width 297 height 32
click at [184, 236] on select "Flexible Hours Remote Work Service Animal On-site Accommodations Visual Support…" at bounding box center [332, 252] width 297 height 32
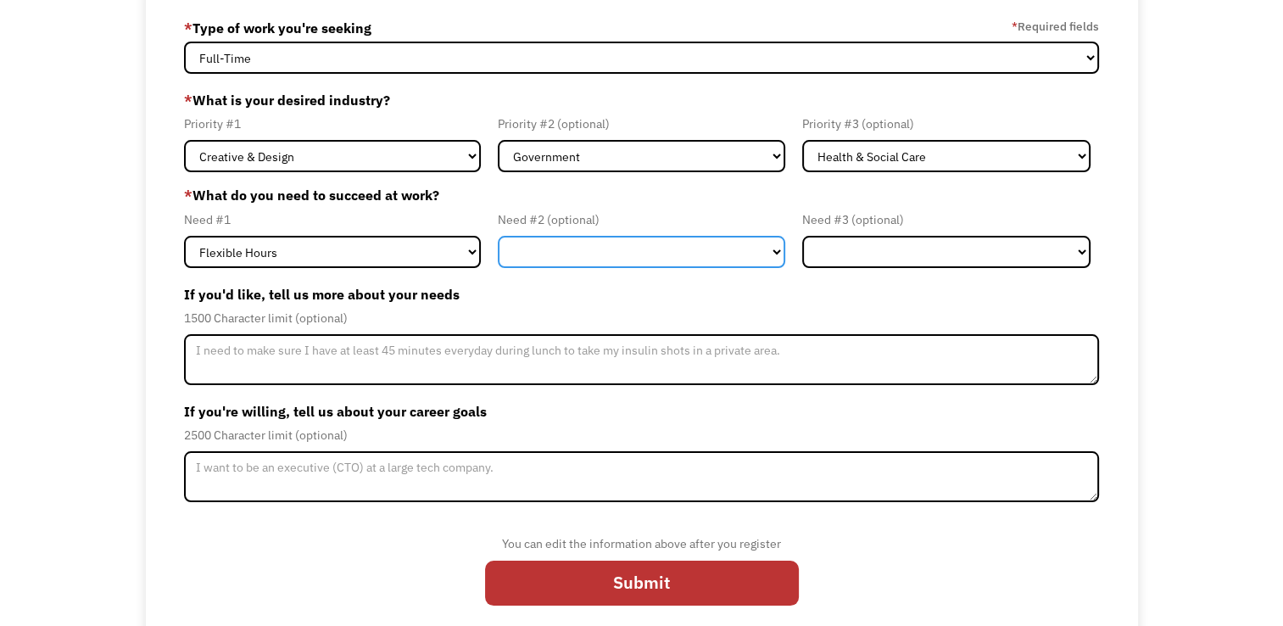
click at [757, 257] on select "Flexible Hours Remote Work Service Animal On-site Accommodations Visual Support…" at bounding box center [642, 252] width 288 height 32
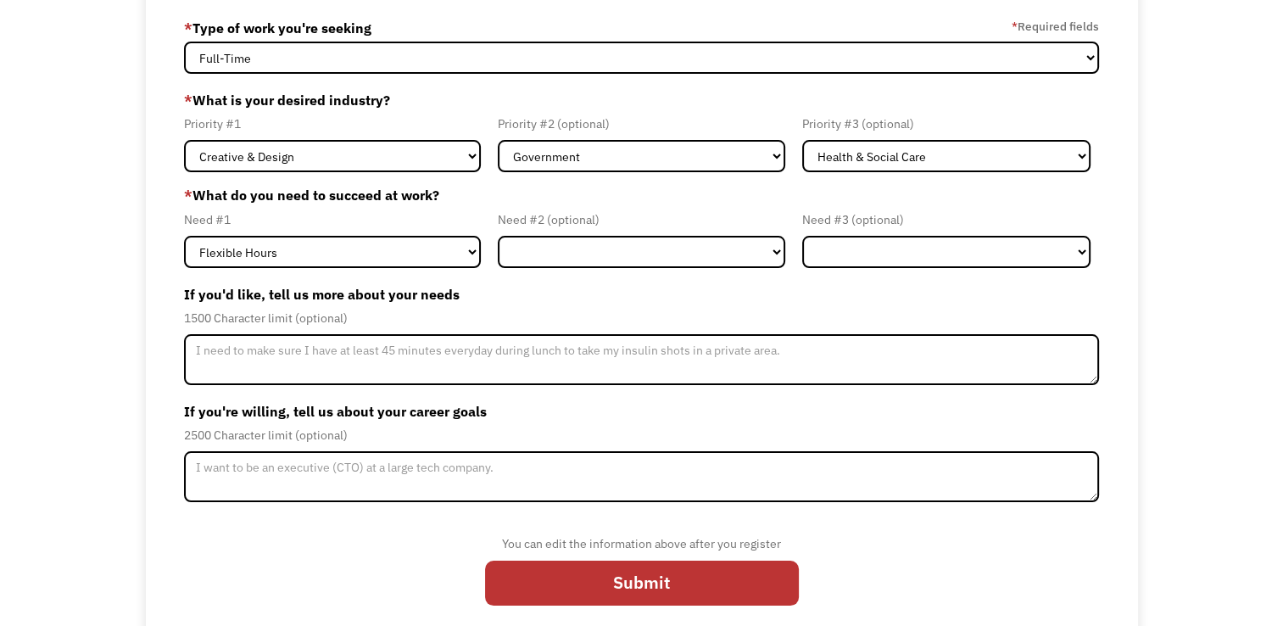
click at [938, 287] on label "If you'd like, tell us more about your needs" at bounding box center [641, 294] width 915 height 27
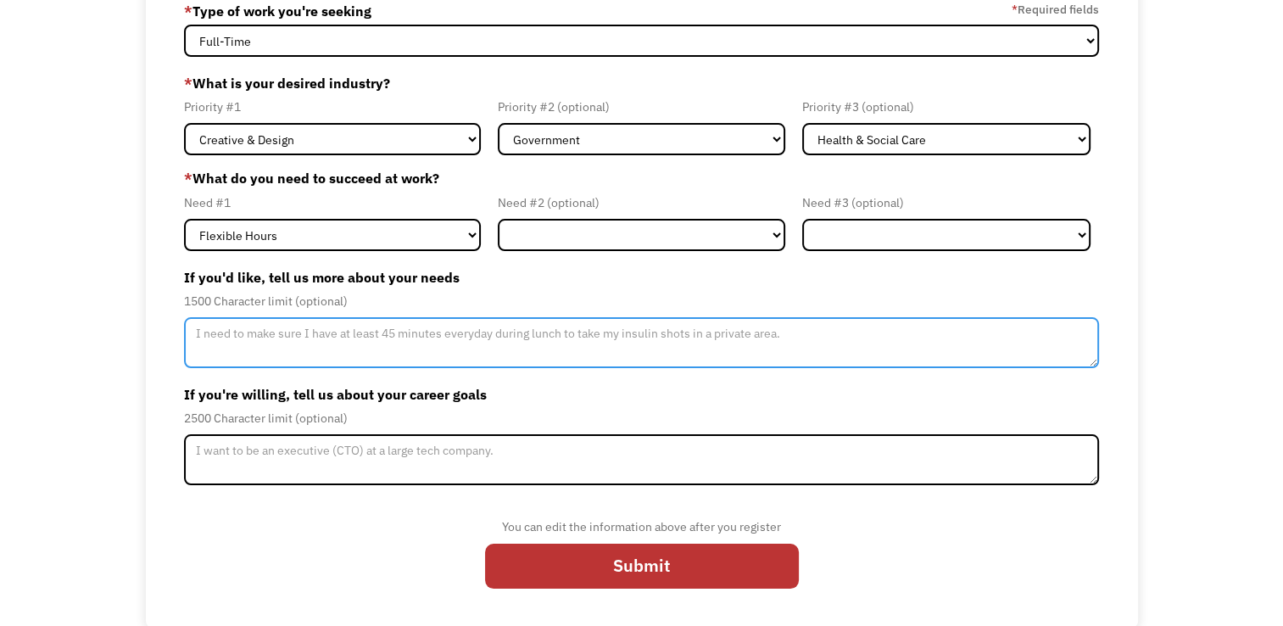
click at [851, 333] on textarea "Member-Update-Form-Step2" at bounding box center [641, 342] width 915 height 51
type textarea "As i am diabetic i need bites of meal in every 3 hours if needed to maintain my…"
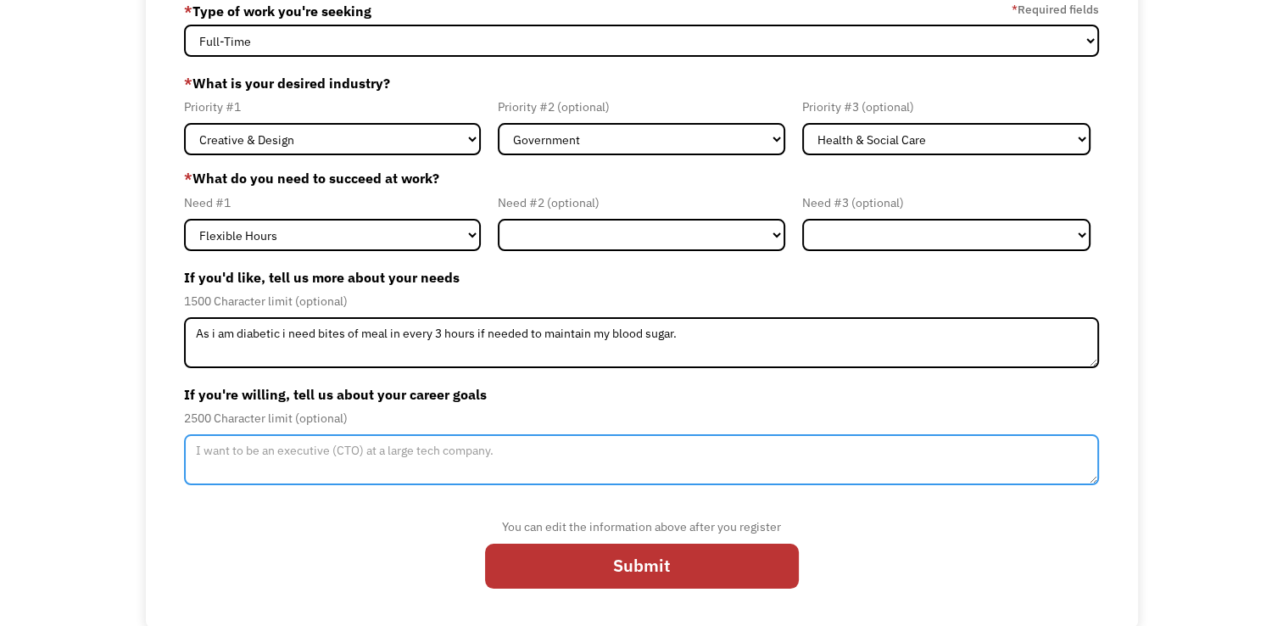
click at [414, 453] on textarea "Member-Update-Form-Step2" at bounding box center [641, 459] width 915 height 51
click at [500, 456] on textarea "Member-Update-Form-Step2" at bounding box center [641, 459] width 915 height 51
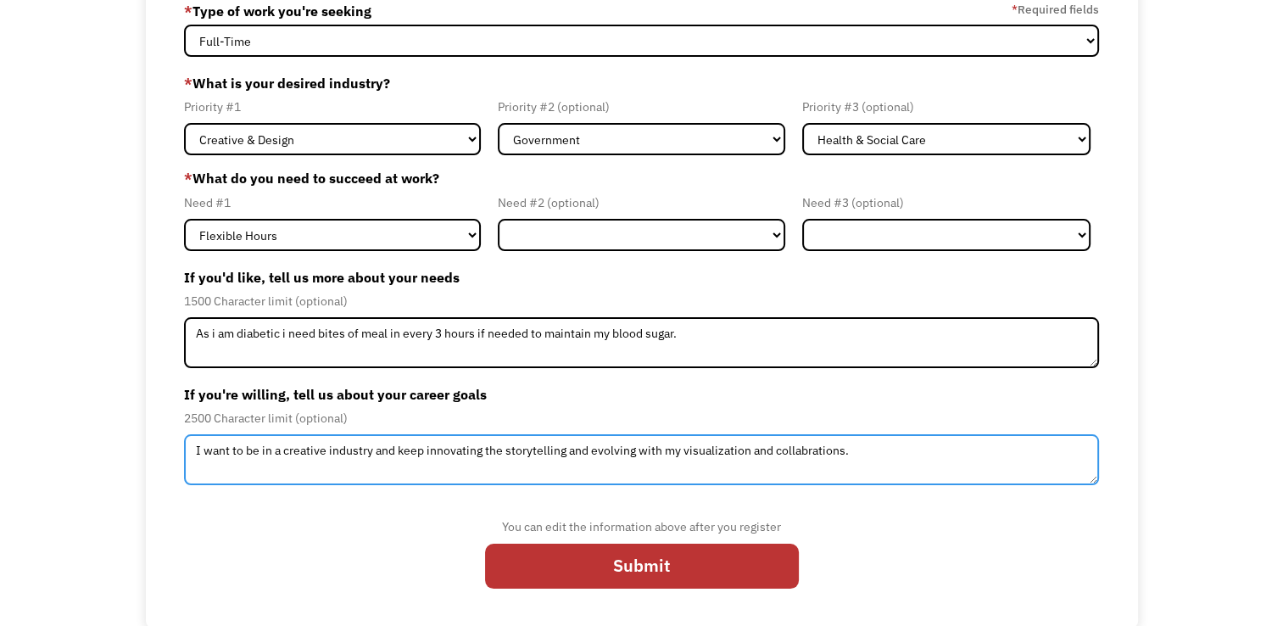
drag, startPoint x: 800, startPoint y: 458, endPoint x: 813, endPoint y: 450, distance: 14.8
click at [813, 450] on textarea "I want to be in a creative industry and keep innovating the storytelling and ev…" at bounding box center [641, 459] width 915 height 51
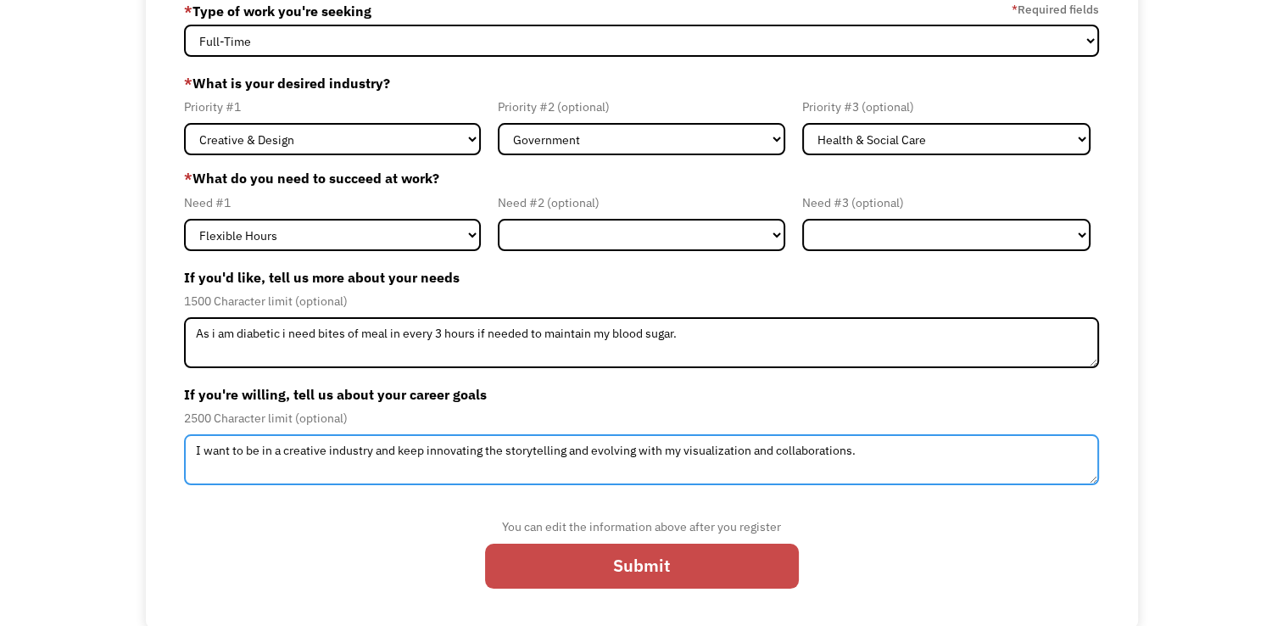
type textarea "I want to be in a creative industry and keep innovating the storytelling and ev…"
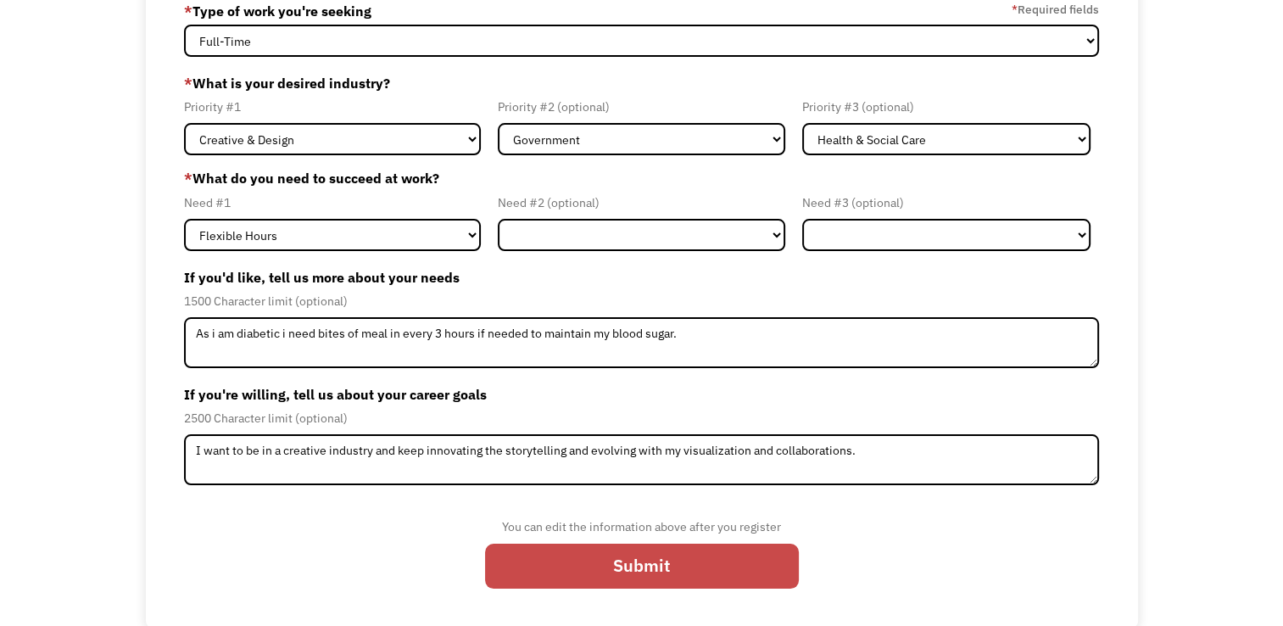
click at [681, 561] on input "Submit" at bounding box center [642, 566] width 314 height 46
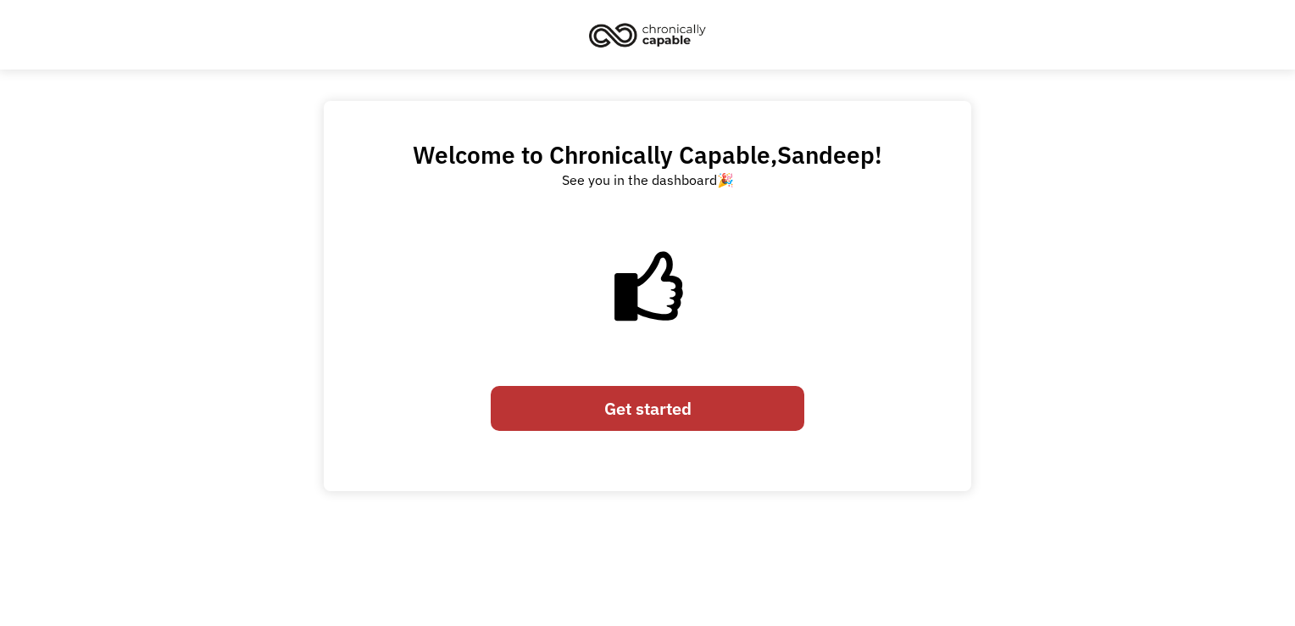
click at [648, 420] on link "Get started" at bounding box center [648, 409] width 314 height 46
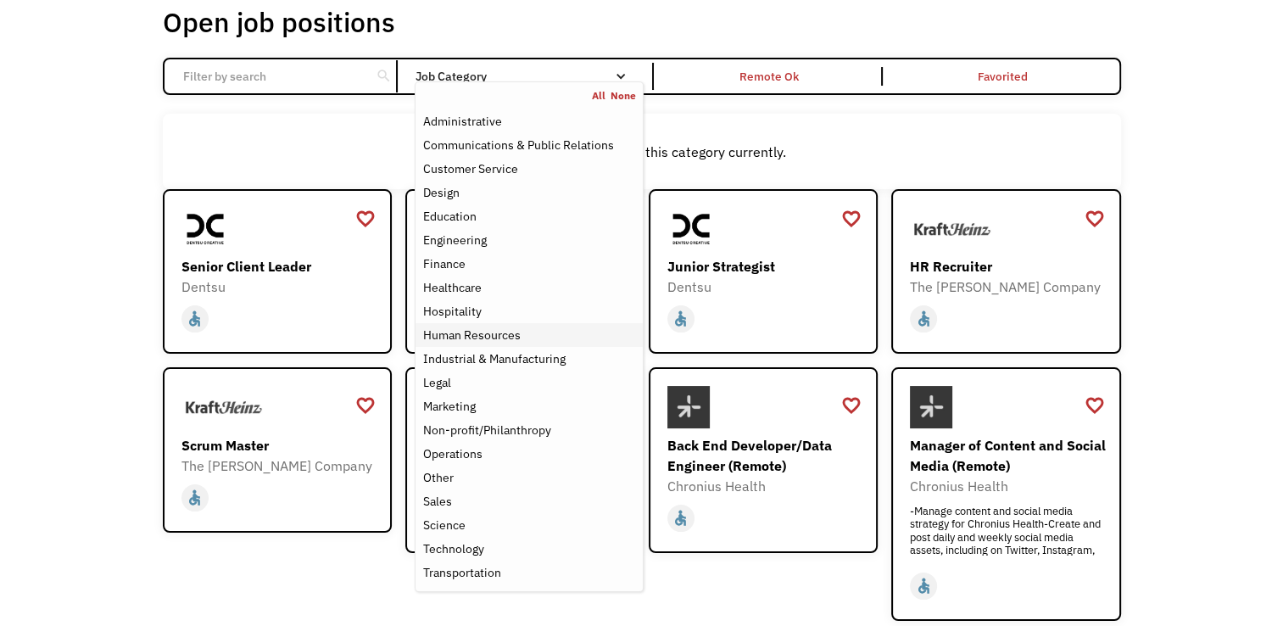
scroll to position [104, 0]
click at [526, 401] on div "Marketing" at bounding box center [528, 405] width 213 height 20
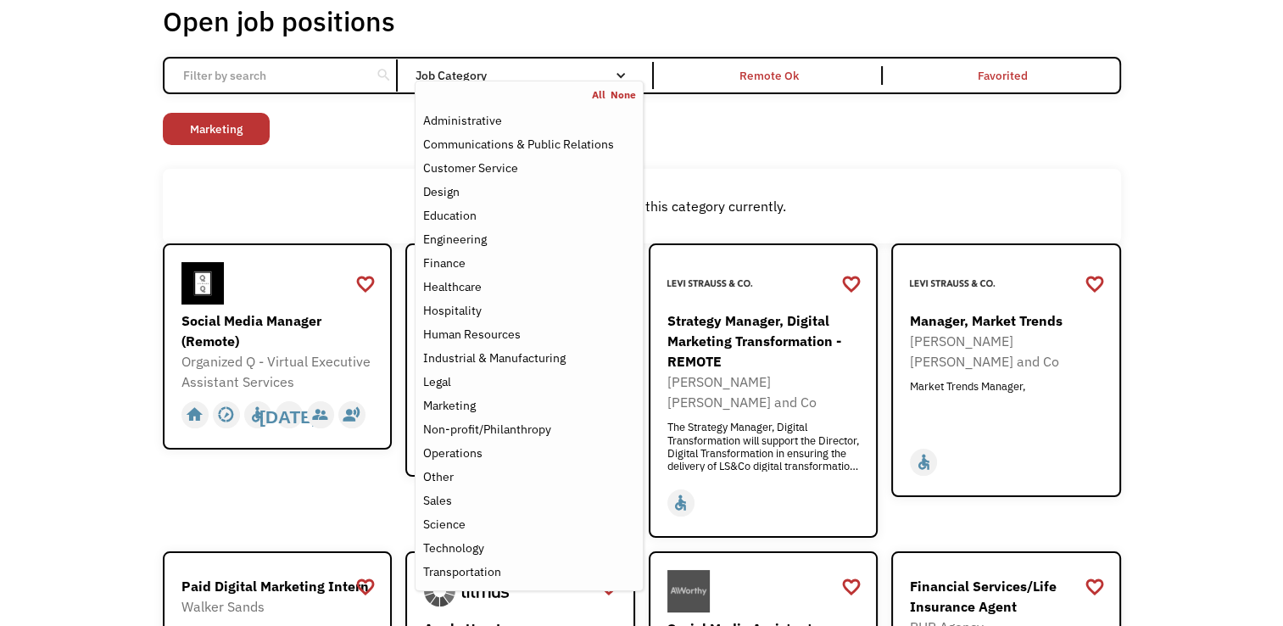
click at [797, 97] on div "Open job positions You have X liked items Search search Filter by category Admi…" at bounding box center [642, 393] width 958 height 779
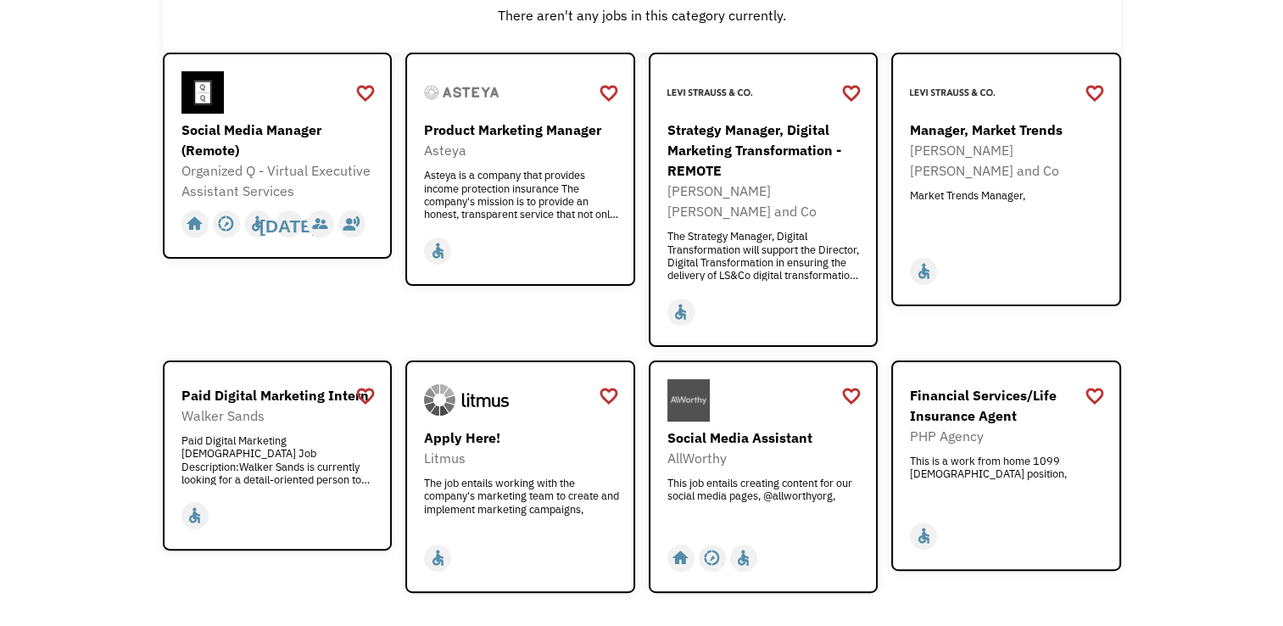
scroll to position [480, 0]
